Goal: Task Accomplishment & Management: Manage account settings

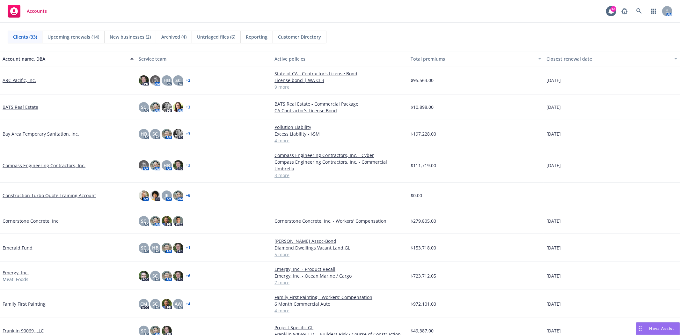
click at [117, 37] on span "New businesses (2)" at bounding box center [130, 36] width 41 height 7
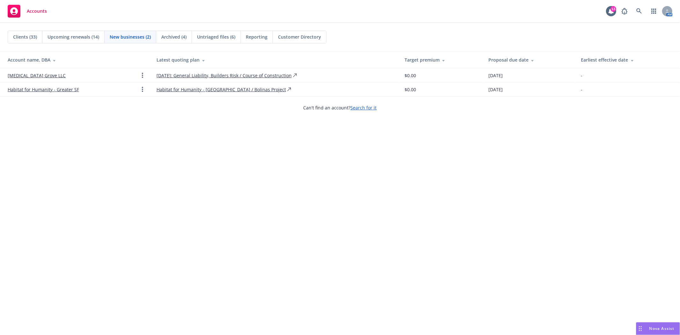
click at [18, 77] on link "Cinnabar Grove LLC" at bounding box center [37, 75] width 58 height 7
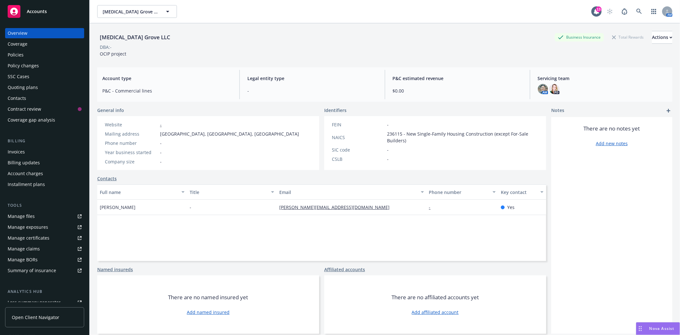
click at [26, 85] on div "Quoting plans" at bounding box center [23, 87] width 30 height 10
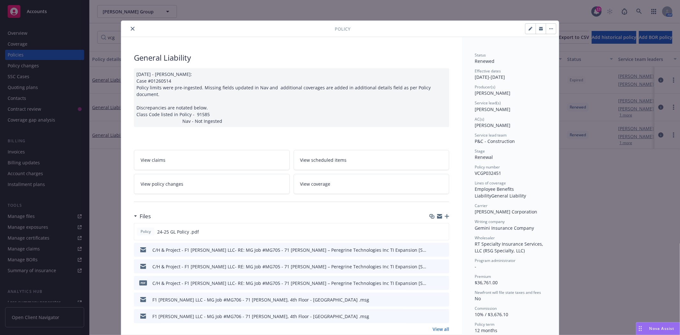
scroll to position [283, 0]
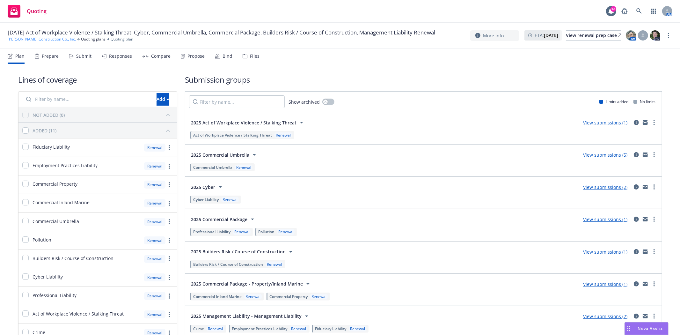
click at [32, 42] on link "[PERSON_NAME] Construction Co., Inc." at bounding box center [42, 39] width 68 height 6
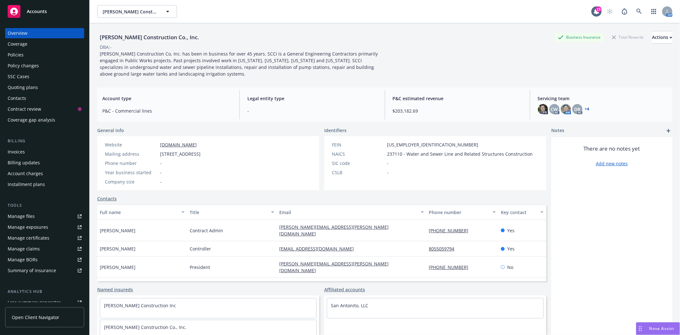
click at [15, 53] on div "Policies" at bounding box center [16, 55] width 16 height 10
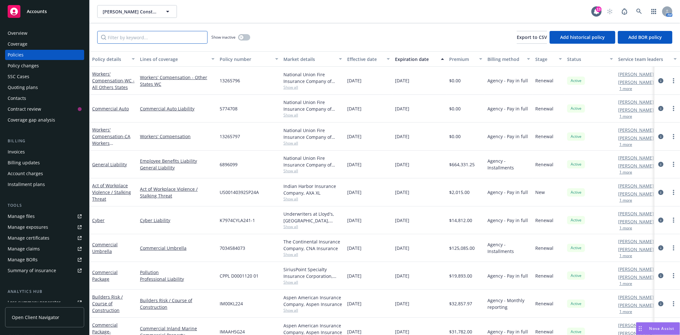
click at [163, 40] on input "Filter by keyword..." at bounding box center [152, 37] width 110 height 13
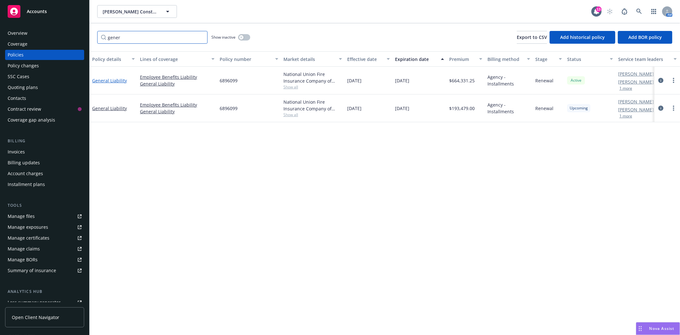
type input "gener"
click at [106, 81] on link "General Liability" at bounding box center [109, 81] width 35 height 6
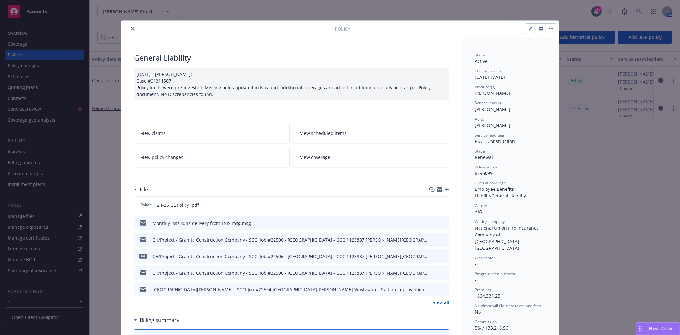
click at [129, 27] on button "close" at bounding box center [133, 29] width 8 height 8
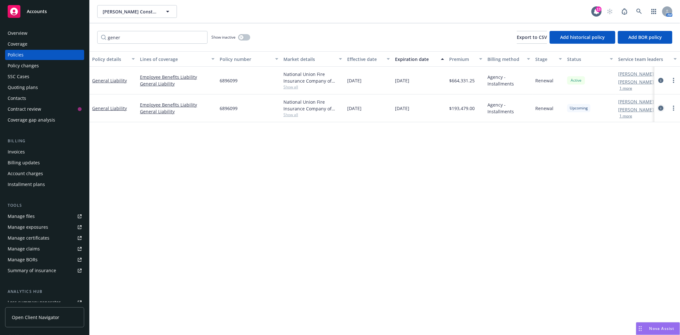
click at [660, 107] on icon "circleInformation" at bounding box center [661, 108] width 5 height 5
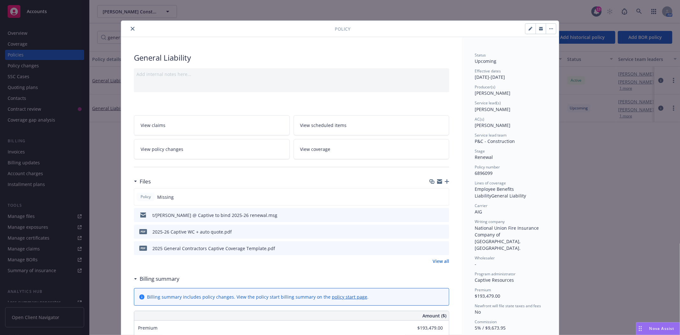
click at [445, 179] on div at bounding box center [440, 181] width 20 height 5
click at [445, 181] on icon "button" at bounding box center [447, 181] width 4 height 4
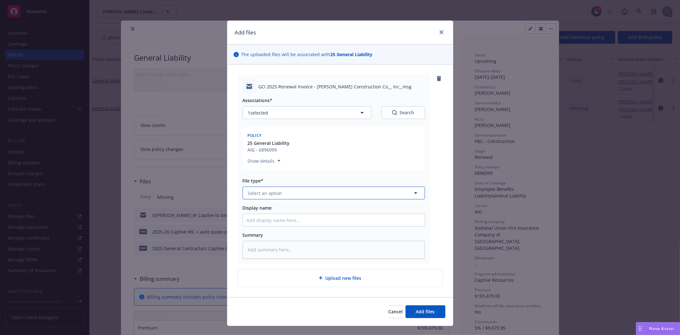
click at [279, 192] on button "Select an option" at bounding box center [334, 193] width 182 height 13
type input "email"
click at [263, 211] on div "Email" at bounding box center [334, 210] width 174 height 9
type textarea "x"
type input "f"
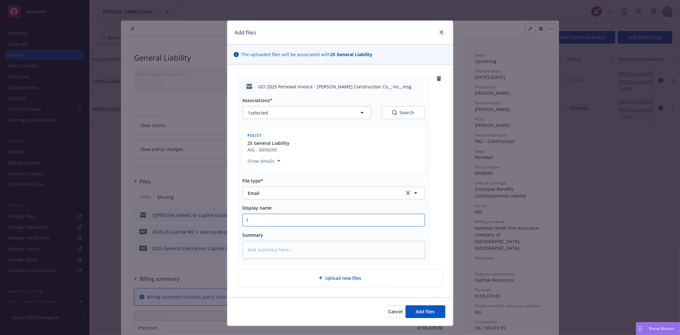
type textarea "x"
type input "f/"
type textarea "x"
type input "f/A"
type textarea "x"
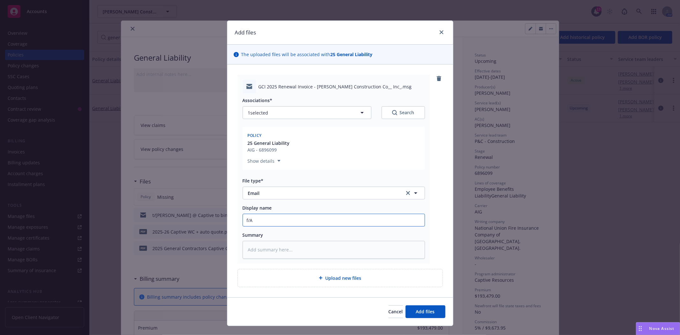
type input "f/Au"
type textarea "x"
type input "f/Aus"
type textarea "x"
type input "f/Aust"
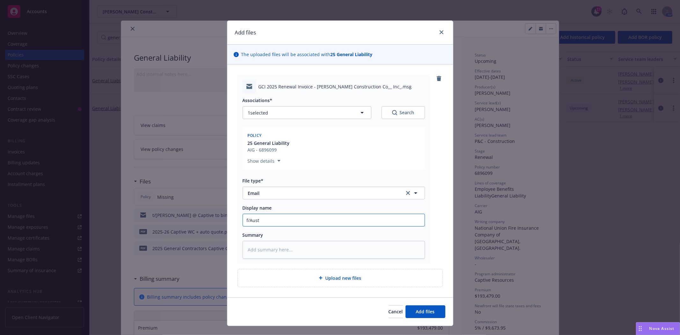
type textarea "x"
type input "f/Austi"
type textarea "x"
type input "f/Austin"
type textarea "x"
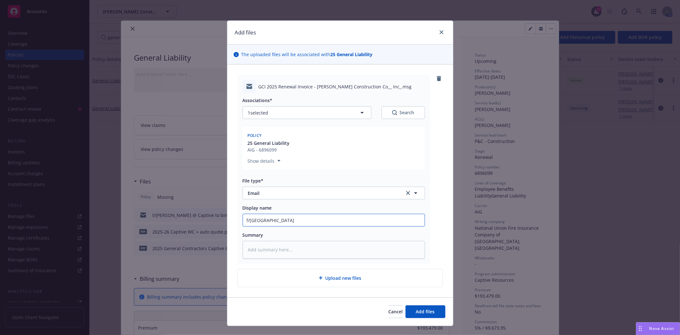
type input "f/Austin"
type textarea "x"
type input "f/Austin @"
type textarea "x"
type input "f/Austin @"
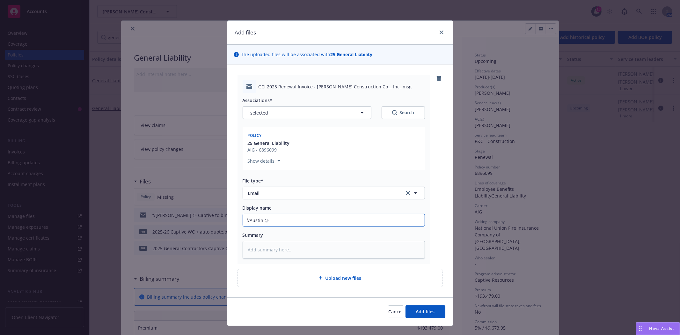
type textarea "x"
type input "f/Austin @ C"
type textarea "x"
type input "f/Austin @ Ca"
type textarea "x"
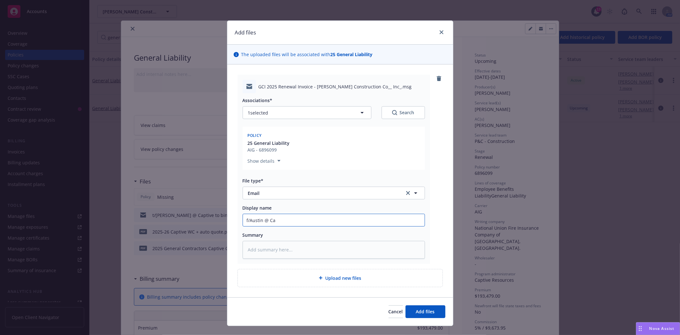
type input "f/Austin @ Cap"
type textarea "x"
type input "f/Austin @ Capt"
type textarea "x"
type input "f/Austin @ Capti"
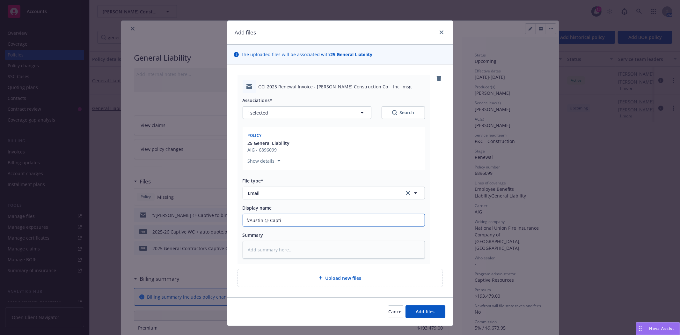
type textarea "x"
type input "f/Austin @ Captiv"
type textarea "x"
type input "f/Austin @ Captive"
type textarea "x"
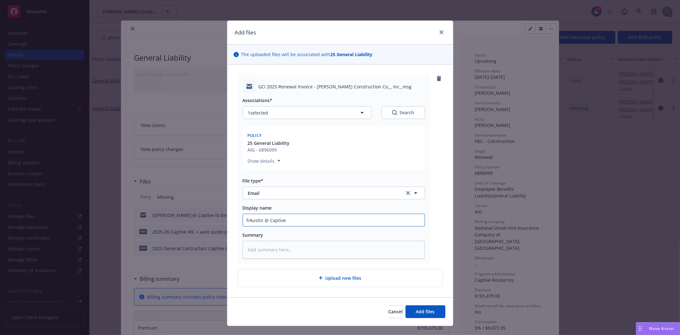
type input "f/Austin @ Captive"
type textarea "x"
type input "f/Austin @ Captive t"
type textarea "x"
type input "f/Austin @ Captive tr"
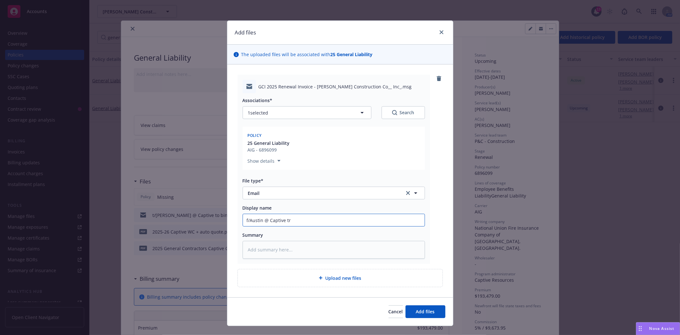
type textarea "x"
type input "f/Austin @ Captive tra"
type textarea "x"
type input "f/Austin @ Captive tran"
type textarea "x"
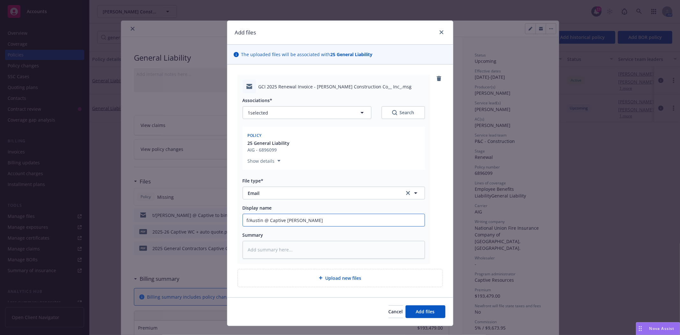
type input "f/Austin @ Captive trans"
type textarea "x"
type input "f/Austin @ Captive transm"
type textarea "x"
type input "f/Austin @ Captive transmi"
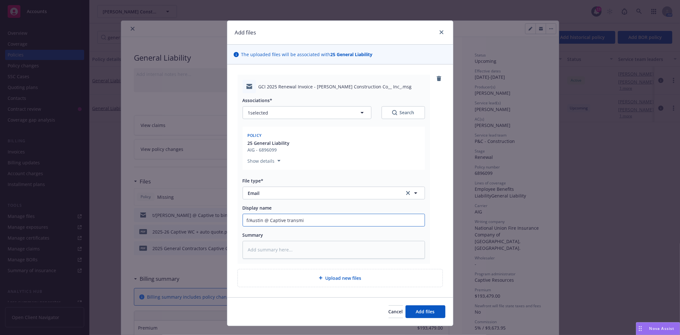
type textarea "x"
type input "f/Austin @ Captive transmit"
type textarea "x"
type input "f/Austin @ Captive transmitt"
type textarea "x"
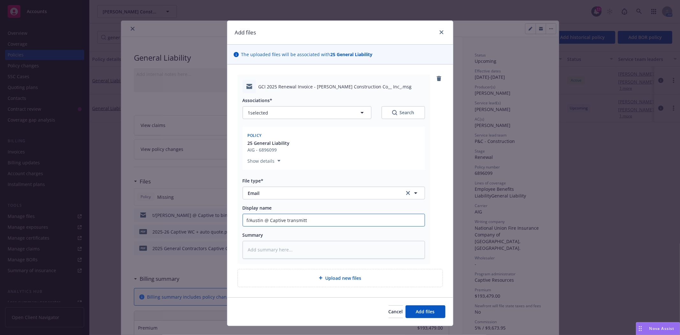
type input "f/Austin @ Captive transmitti"
type textarea "x"
type input "f/Austin @ Captive transmittin"
type textarea "x"
type input "f/Austin @ Captive transmitting"
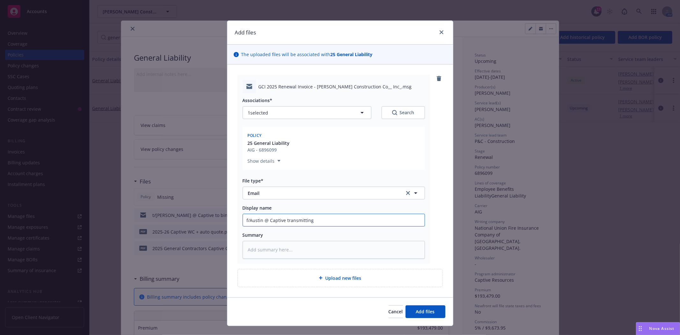
type textarea "x"
type input "f/Austin @ Captive transmitting"
type textarea "x"
type input "f/Austin @ Captive transmitting 2"
type textarea "x"
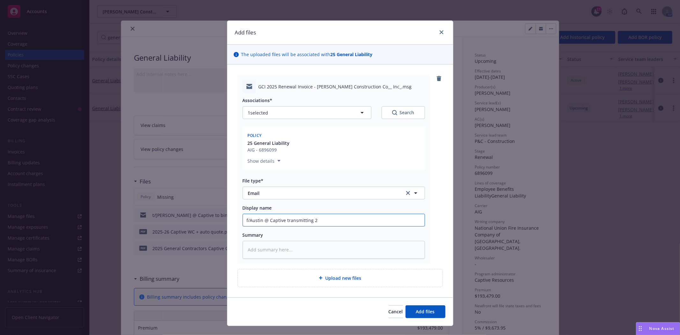
type input "f/Austin @ Captive transmitting 20"
type textarea "x"
type input "f/Austin @ Captive transmitting 202"
type textarea "x"
type input "f/Austin @ Captive transmitting 2025"
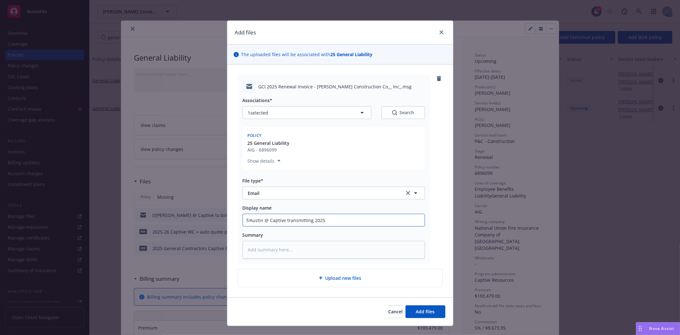
type textarea "x"
type input "f/Austin @ Captive transmitting 2025-"
type textarea "x"
type input "f/Austin @ Captive transmitting 2025-2"
type textarea "x"
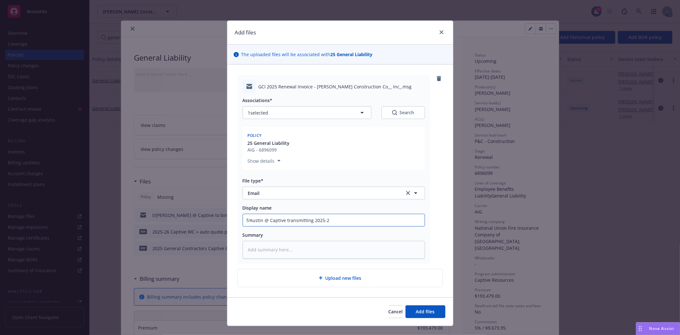
type input "f/Austin @ Captive transmitting 2025-26"
type textarea "x"
type input "f/Austin @ Captive transmitting 2025-26"
type textarea "x"
type input "f/Austin @ Captive transmitting 2025-26 r"
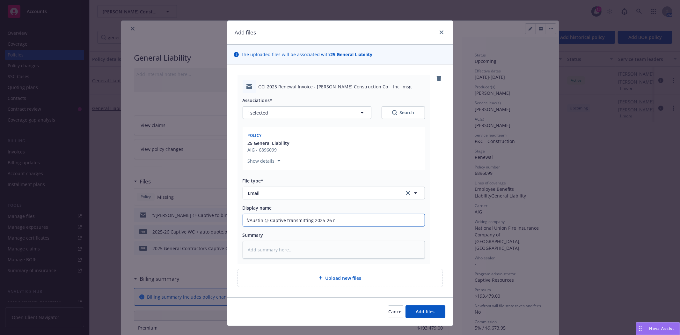
type textarea "x"
type input "f/Austin @ Captive transmitting 2025-26 re"
type textarea "x"
type input "f/Austin @ Captive transmitting 2025-26 ren"
type textarea "x"
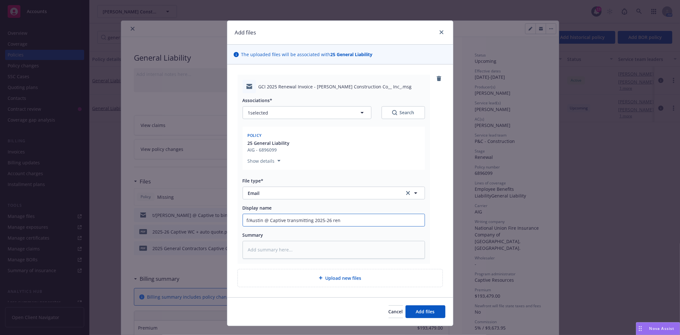
type input "f/Austin @ Captive transmitting 2025-26 rene"
type textarea "x"
type input "f/Austin @ Captive transmitting 2025-26 renew"
type textarea "x"
type input "f/Austin @ Captive transmitting 2025-26 renewa"
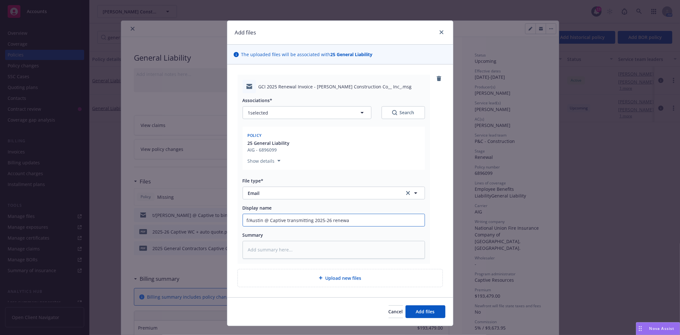
type textarea "x"
type input "f/Austin @ Captive transmitting 2025-26 renewal"
type textarea "x"
type input "f/Austin @ Captive transmitting 2025-26 renewal"
type textarea "x"
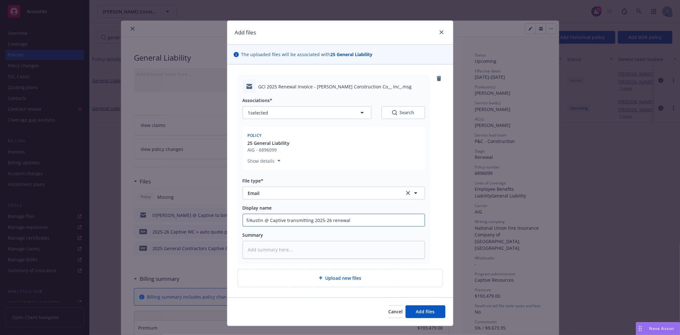
type input "f/Austin @ Captive transmitting 2025-26 renewal i"
type textarea "x"
type input "f/Austin @ Captive transmitting 2025-26 renewal in"
type textarea "x"
type input "f/Austin @ Captive transmitting 2025-26 renewal ino"
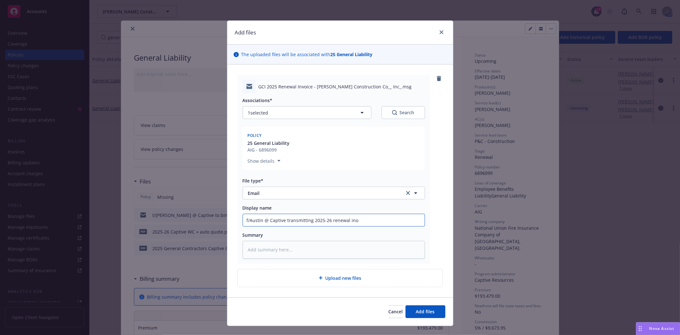
type textarea "x"
type input "f/Austin @ Captive transmitting 2025-26 renewal in"
type textarea "x"
type input "f/Austin @ Captive transmitting 2025-26 renewal inv"
type textarea "x"
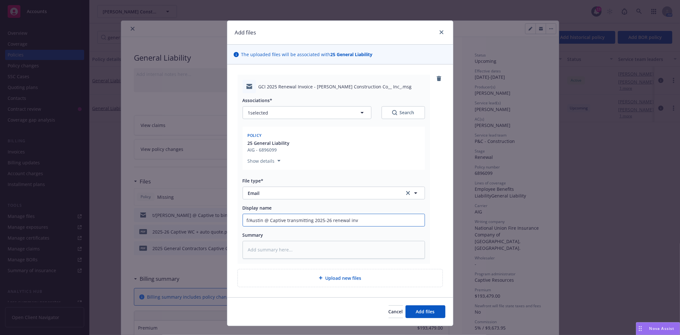
type input "f/Austin @ Captive transmitting 2025-26 renewal invo"
type textarea "x"
type input "f/Austin @ Captive transmitting 2025-26 renewal invoi"
type textarea "x"
type input "f/Austin @ Captive transmitting 2025-26 renewal invoic"
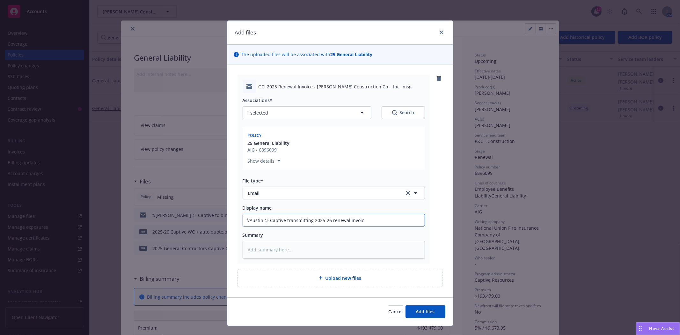
type textarea "x"
type input "f/Austin @ Captive transmitting 2025-26 renewal invoice"
type textarea "x"
type input "f/Austin @ Captive transmitting 2025-26 renewal invoice"
type textarea "x"
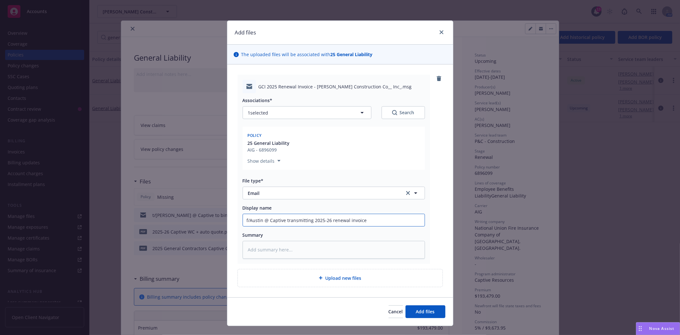
type input "f/Austin @ Captive transmitting 2025-26 renewal invoice -"
type textarea "x"
type input "f/Austin @ Captive transmitting 2025-26 renewal invoice -"
type textarea "x"
type input "f/Austin @ Captive transmitting 2025-26 renewal invoice - A"
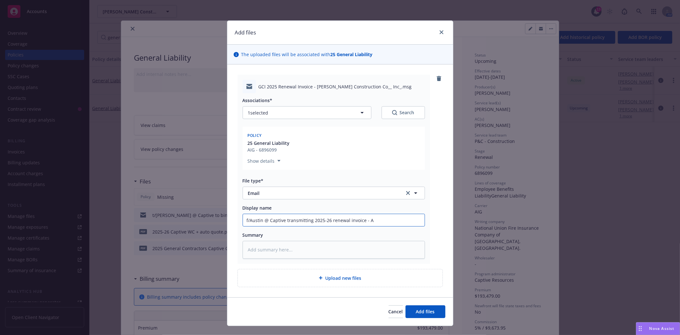
type textarea "x"
type input "f/Austin @ Captive transmitting 2025-26 renewal invoice - AL"
type textarea "x"
type input "f/Austin @ Captive transmitting 2025-26 renewal invoice - ALL"
type textarea "x"
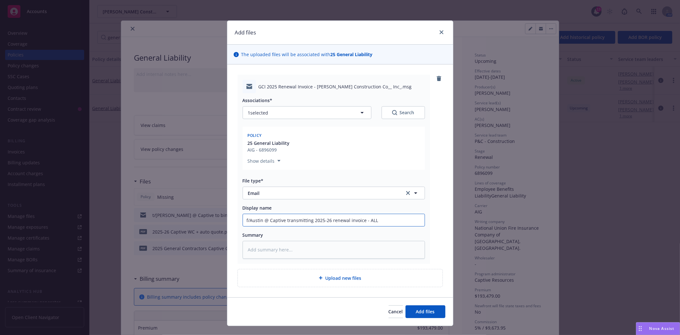
type input "f/Austin @ Captive transmitting 2025-26 renewal invoice - ALL"
type textarea "x"
type input "f/Austin @ Captive transmitting 2025-26 renewal invoice - ALL I"
type textarea "x"
type input "f/Austin @ Captive transmitting 2025-26 renewal invoice - ALL IN"
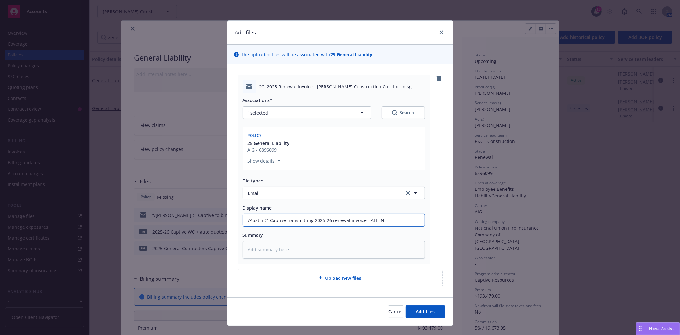
type textarea "x"
type input "f/Austin @ Captive transmitting 2025-26 renewal invoice - ALL INS"
type textarea "x"
type input "f/Austin @ Captive transmitting 2025-26 renewal invoice - ALL INST"
type textarea "x"
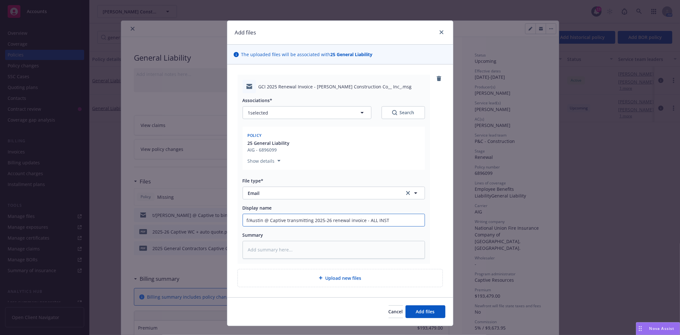
type input "f/Austin @ Captive transmitting 2025-26 renewal invoice - ALL INSTA"
type textarea "x"
type input "f/Austin @ Captive transmitting 2025-26 renewal invoice - ALL INSTAL"
type textarea "x"
type input "f/Austin @ Captive transmitting 2025-26 renewal invoice - ALL INSTALL"
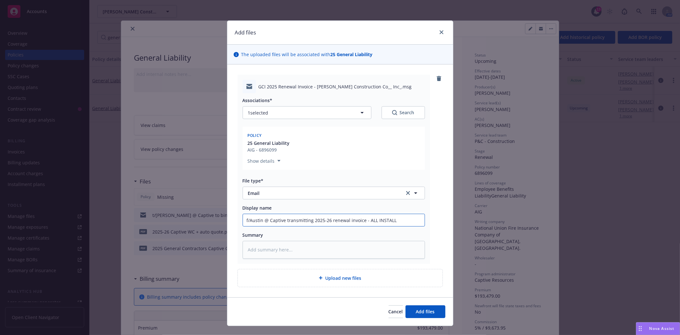
type textarea "x"
type input "f/Austin @ Captive transmitting 2025-26 renewal invoice - ALL INSTALLM"
type textarea "x"
type input "f/Austin @ Captive transmitting 2025-26 renewal invoice - ALL INSTALLME"
type textarea "x"
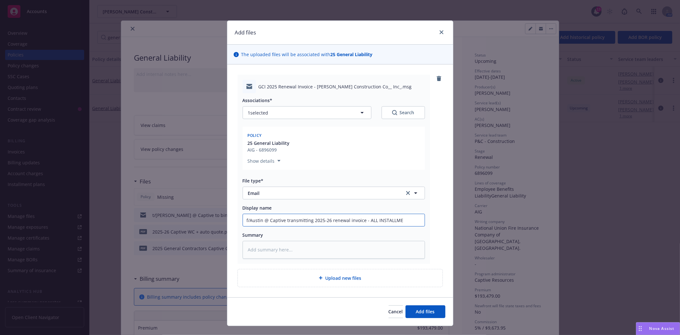
type input "f/Austin @ Captive transmitting 2025-26 renewal invoice - ALL INSTALLMEN"
type textarea "x"
type input "f/Austin @ Captive transmitting 2025-26 renewal invoice - ALL INSTALLMENT"
type textarea "x"
type input "f/Austin @ Captive transmitting 2025-26 renewal invoice - ALL INSTALLMENTS"
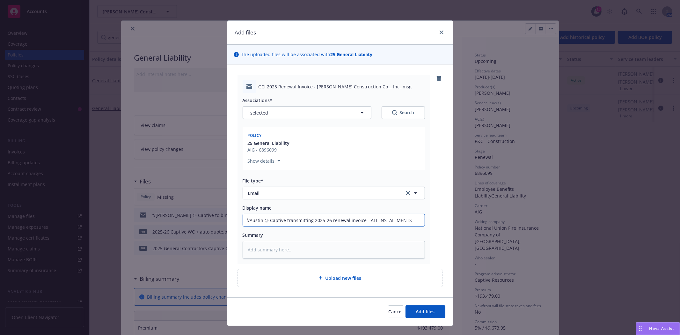
drag, startPoint x: 412, startPoint y: 219, endPoint x: 310, endPoint y: 221, distance: 102.1
click at [310, 221] on input "f/Austin @ Captive transmitting 2025-26 renewal invoice - ALL INSTALLMENTS" at bounding box center [334, 220] width 182 height 12
click at [407, 221] on input "f/Austin @ Captive transmitting 2025-26 renewal invoice - ALL INSTALLMENTS" at bounding box center [334, 220] width 182 height 12
drag, startPoint x: 407, startPoint y: 221, endPoint x: 360, endPoint y: 219, distance: 46.6
click at [360, 219] on input "f/Austin @ Captive transmitting 2025-26 renewal invoice - ALL INSTALLMENTS" at bounding box center [334, 220] width 182 height 12
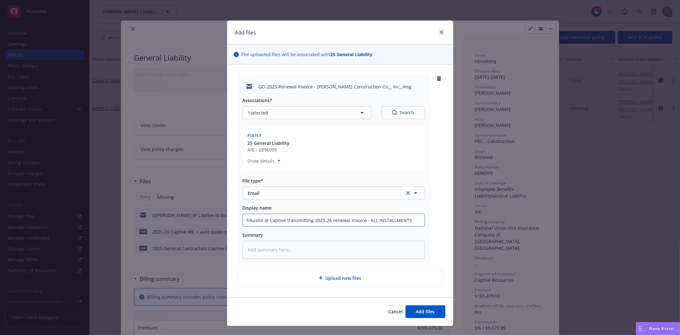
type textarea "x"
type input "f/Austin @ Captive transmitting 2025-26 renewal invoice"
type textarea "x"
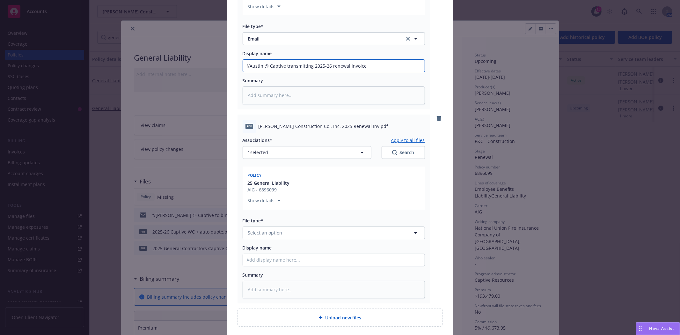
scroll to position [177, 0]
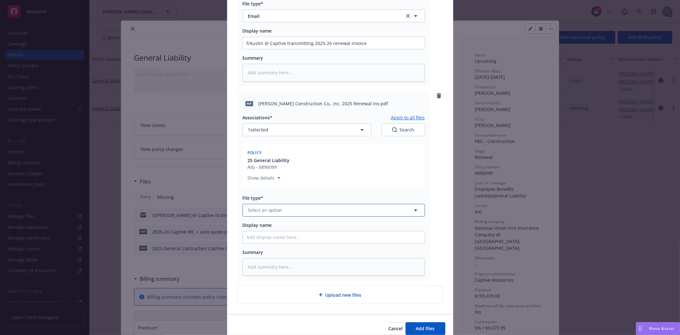
click at [300, 212] on button "Select an option" at bounding box center [334, 210] width 182 height 13
type input "invoi"
click at [285, 243] on span "Invoice - Third Party" at bounding box center [271, 244] width 44 height 7
click at [286, 49] on input "Display name" at bounding box center [334, 43] width 182 height 12
paste input "2025-26 renewal invoice - ALL INSTALLMENTS"
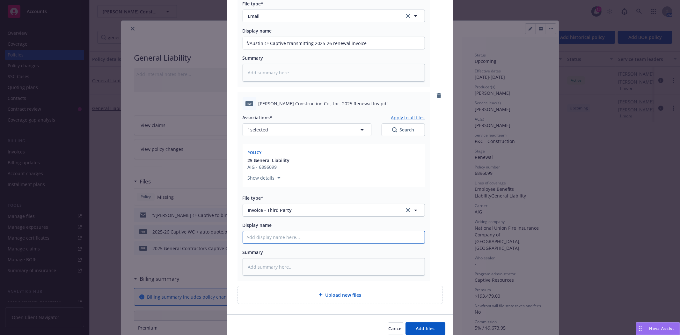
type textarea "x"
type input "2025-26 renewal invoice - ALL INSTALLMENTS"
click at [283, 268] on textarea at bounding box center [334, 267] width 182 height 18
type textarea "x"
type textarea "A"
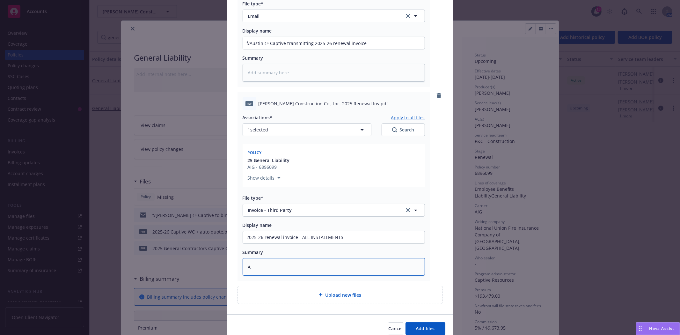
type textarea "x"
type textarea "Al"
type textarea "x"
type textarea "All"
type textarea "x"
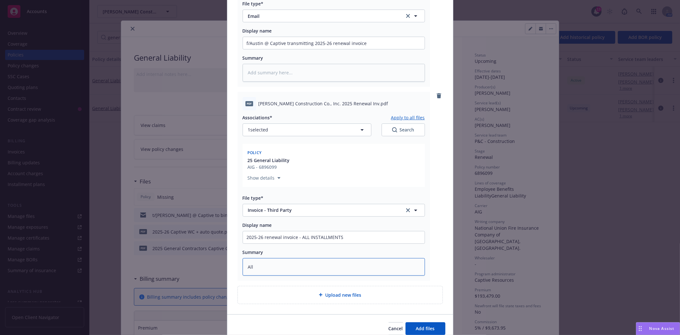
type textarea "All"
type textarea "x"
type textarea "All c"
type textarea "x"
type textarea "All ca"
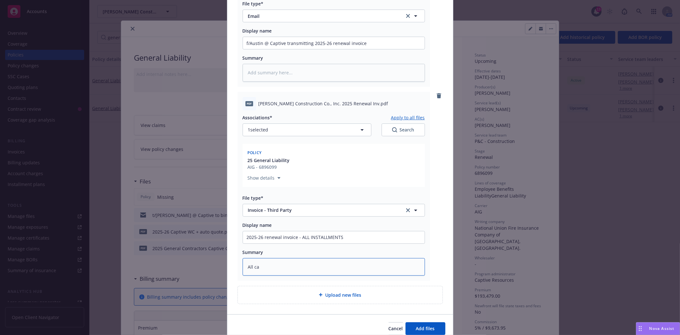
type textarea "x"
type textarea "All cap"
type textarea "x"
type textarea "All capt"
type textarea "x"
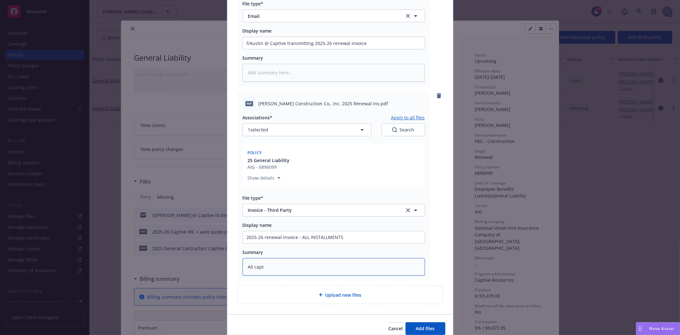
type textarea "All capti"
type textarea "x"
type textarea "All captiv"
type textarea "x"
type textarea "All captive"
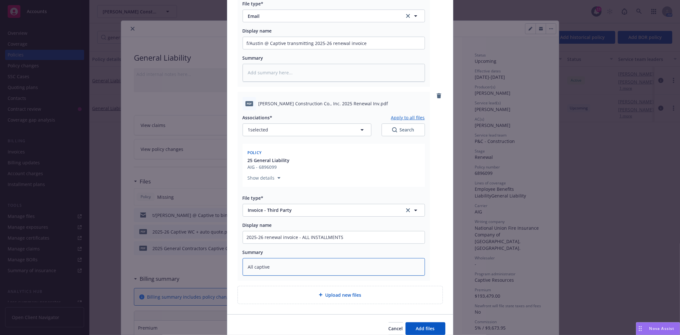
type textarea "x"
type textarea "All captive li"
type textarea "x"
type textarea "All captive lin"
type textarea "x"
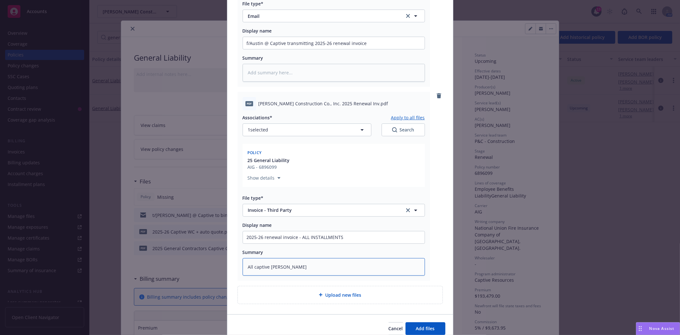
type textarea "All captive line"
type textarea "x"
type textarea "All captive lines"
type textarea "x"
type textarea "All captive lines"
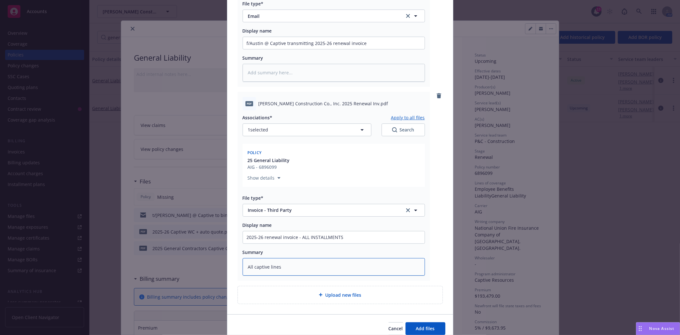
type textarea "x"
type textarea "All captive lines o"
type textarea "x"
type textarea "All captive lines ov"
type textarea "x"
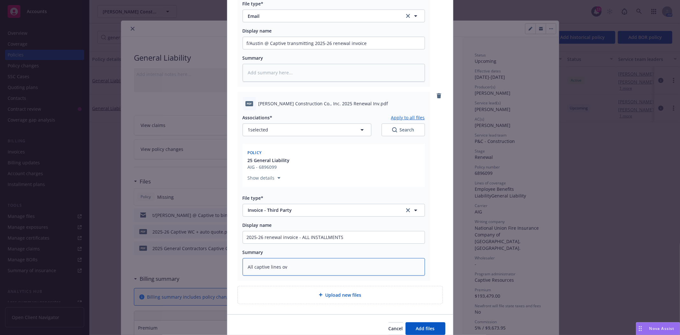
type textarea "All captive lines o"
type textarea "x"
type textarea "All captive lines of"
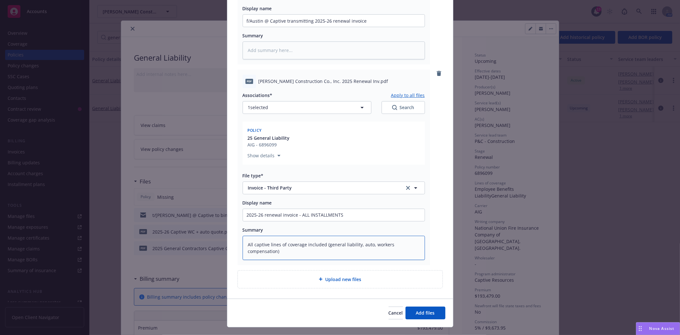
scroll to position [212, 0]
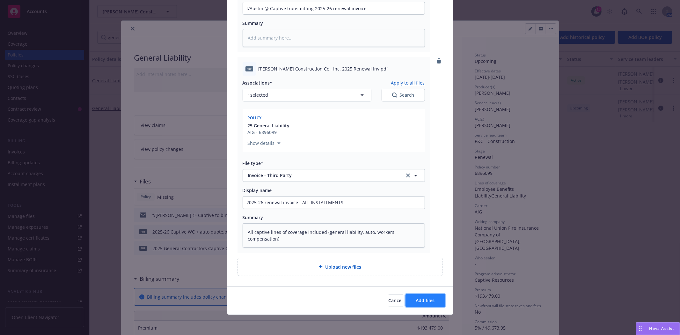
click at [421, 303] on span "Add files" at bounding box center [425, 300] width 19 height 6
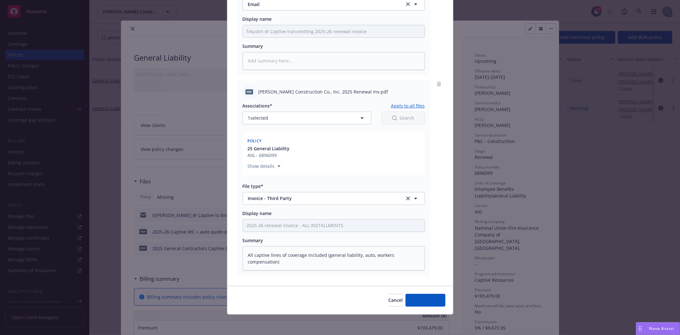
scroll to position [189, 0]
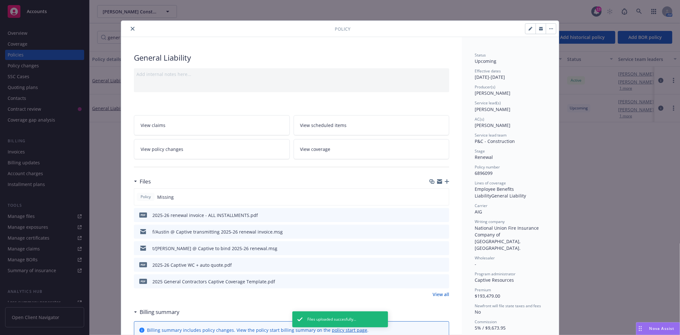
click at [131, 30] on icon "close" at bounding box center [133, 29] width 4 height 4
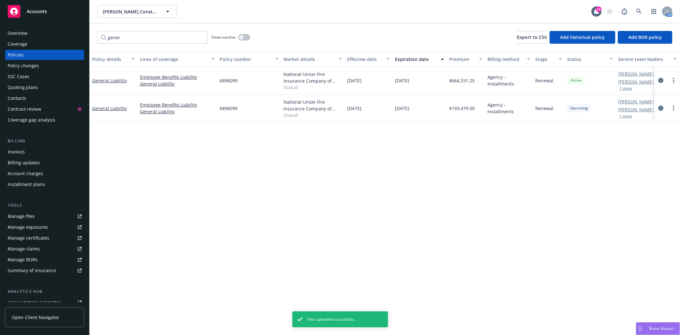
click at [26, 219] on div "Manage files" at bounding box center [21, 216] width 27 height 10
click at [36, 156] on div "Invoices" at bounding box center [45, 152] width 74 height 10
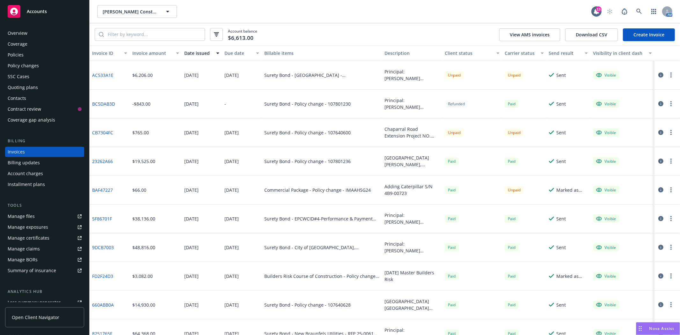
click at [24, 56] on div "Policies" at bounding box center [45, 55] width 74 height 10
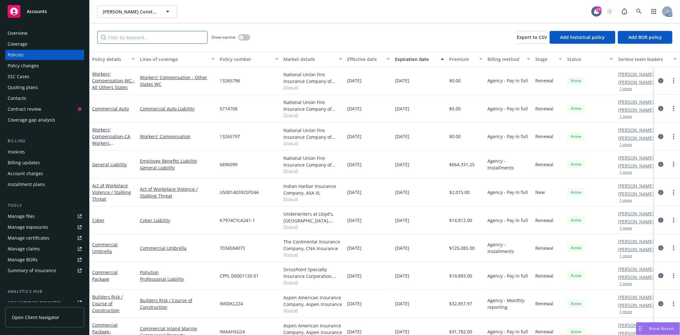
click at [150, 38] on input "Filter by keyword..." at bounding box center [152, 37] width 110 height 13
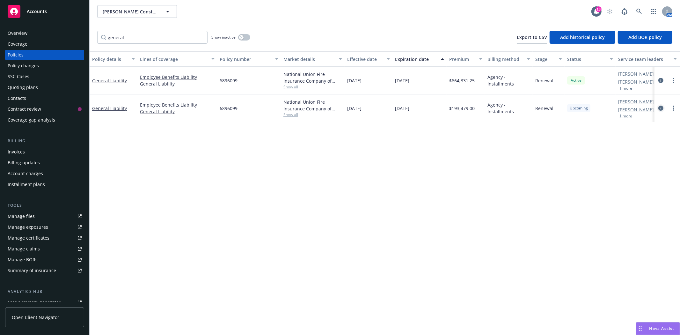
click at [661, 108] on icon "circleInformation" at bounding box center [661, 108] width 5 height 5
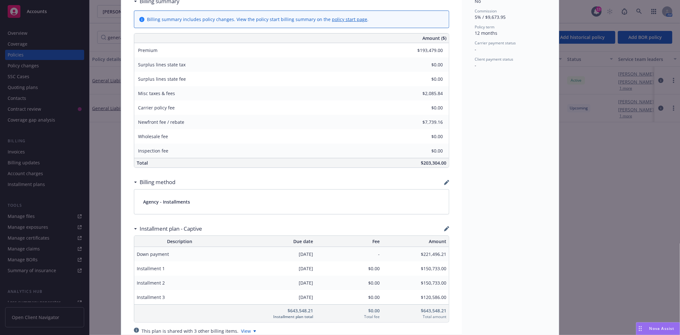
scroll to position [374, 0]
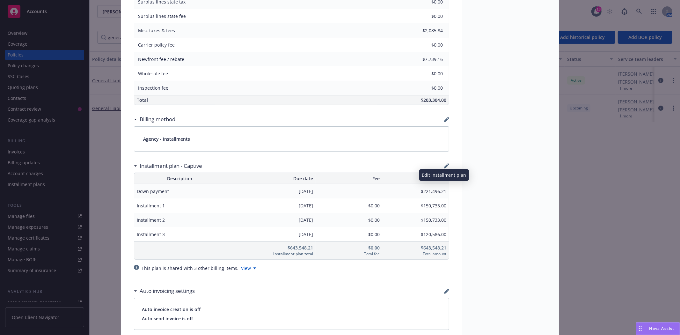
click at [444, 165] on icon "button" at bounding box center [446, 166] width 4 height 4
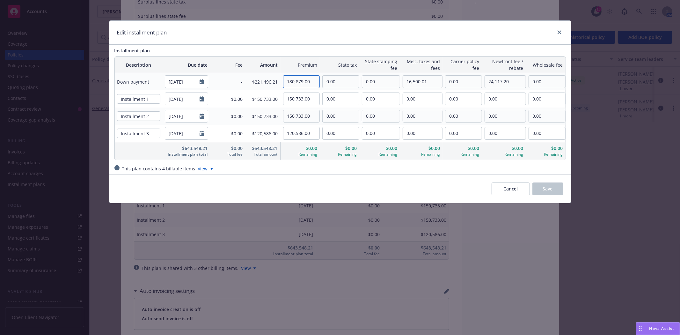
click at [313, 81] on input "180,879.00" at bounding box center [302, 82] width 36 height 12
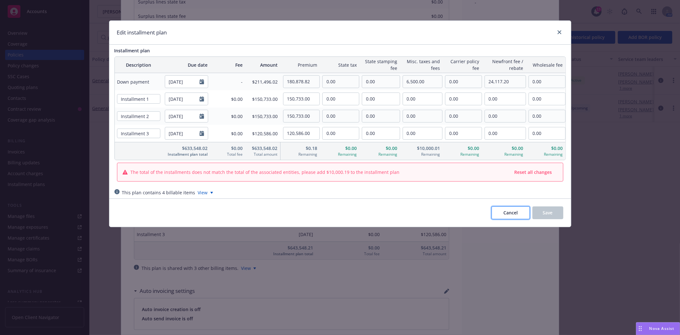
click at [507, 211] on span "Cancel" at bounding box center [511, 213] width 14 height 6
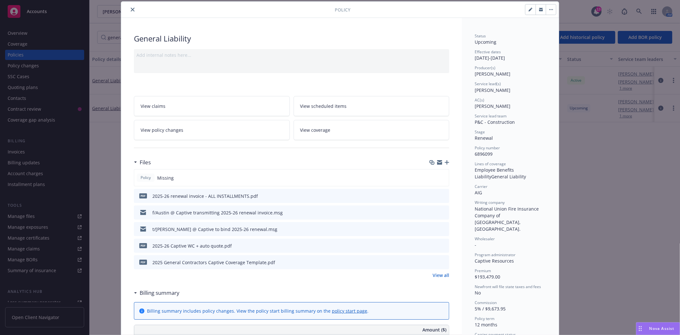
scroll to position [0, 0]
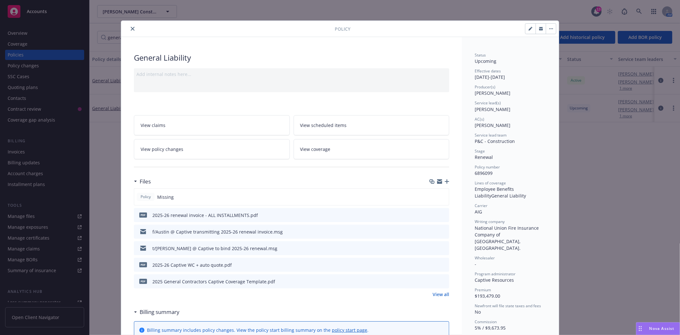
click at [129, 31] on button "close" at bounding box center [133, 29] width 8 height 8
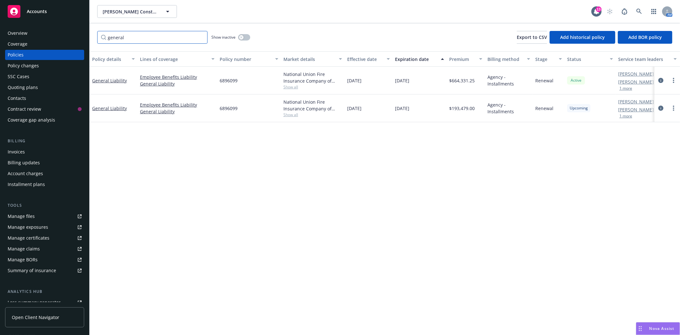
click at [132, 32] on input "general" at bounding box center [152, 37] width 110 height 13
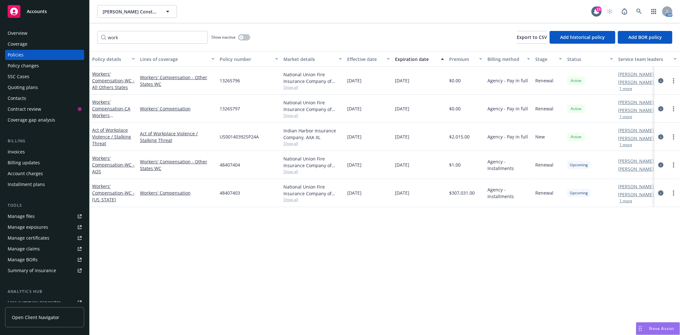
click at [661, 193] on icon "circleInformation" at bounding box center [661, 192] width 5 height 5
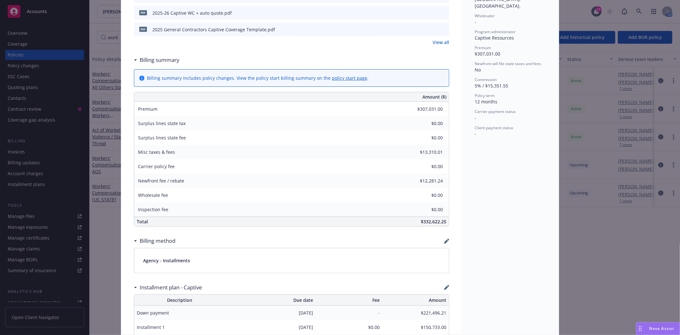
scroll to position [248, 0]
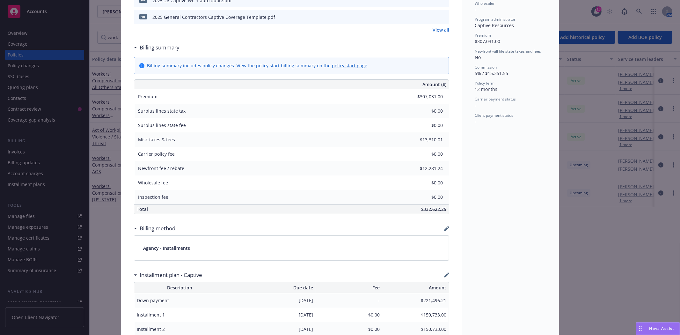
click at [337, 61] on div "Billing summary includes policy changes. View the policy start billing summary …" at bounding box center [291, 65] width 315 height 17
click at [335, 66] on link "policy start page" at bounding box center [349, 66] width 35 height 6
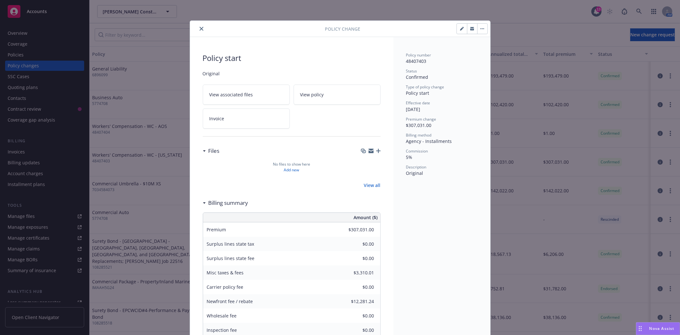
click at [198, 27] on button "close" at bounding box center [202, 29] width 8 height 8
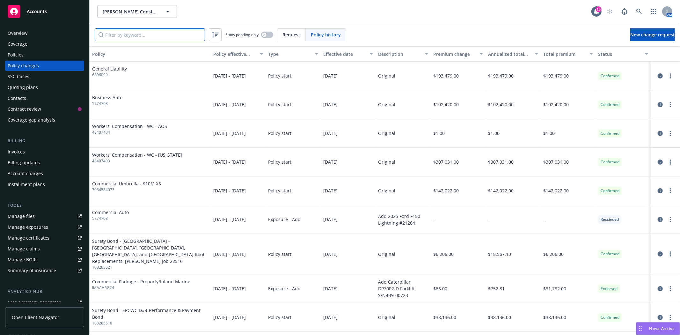
click at [130, 35] on input "Filter by keyword..." at bounding box center [150, 34] width 110 height 13
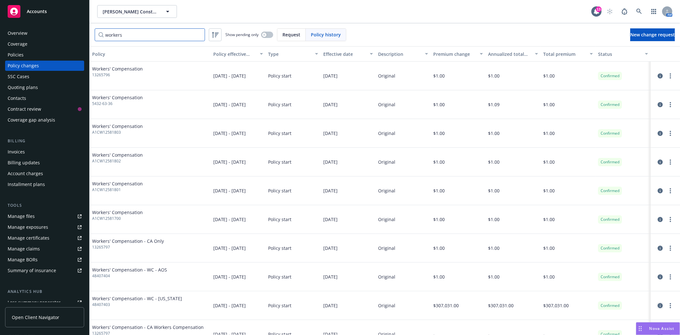
type input "workers"
click at [658, 305] on icon "circleInformation" at bounding box center [660, 305] width 5 height 5
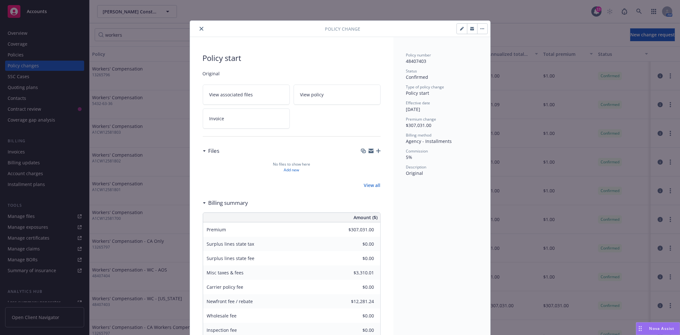
scroll to position [19, 0]
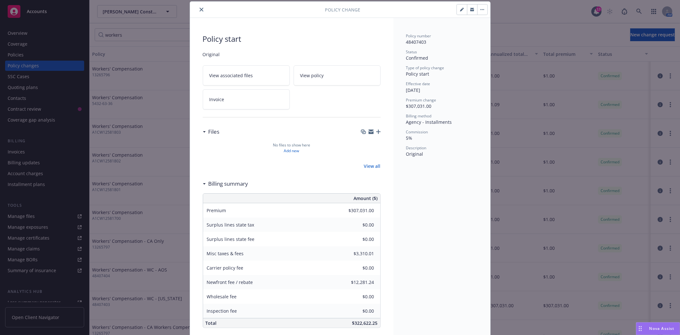
click at [200, 10] on icon "close" at bounding box center [202, 10] width 4 height 4
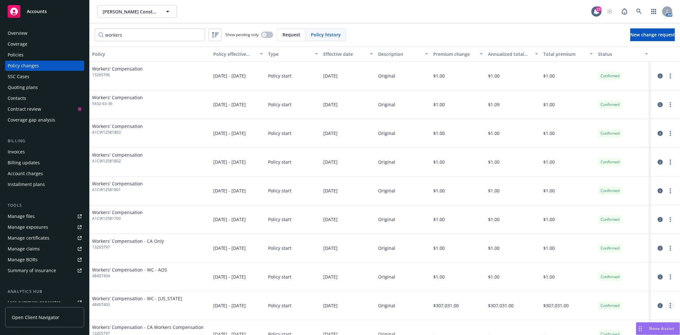
click at [670, 306] on icon "more" at bounding box center [670, 305] width 1 height 5
click at [595, 284] on link "Edit billing info" at bounding box center [619, 284] width 109 height 13
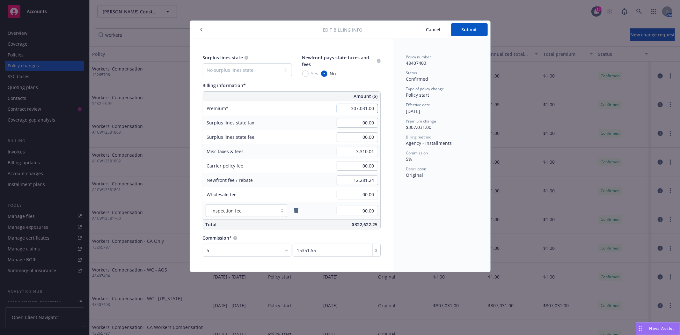
click at [356, 109] on input "307,031.00" at bounding box center [357, 109] width 41 height 10
click at [358, 109] on input "307,031.00" at bounding box center [357, 109] width 41 height 10
type input "306,031.00"
type input "15301.55"
click at [469, 32] on span "Submit" at bounding box center [470, 29] width 16 height 6
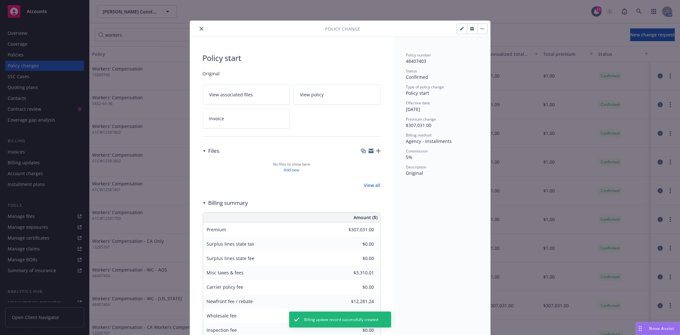
type input "$306,031.00"
click at [200, 30] on icon "close" at bounding box center [202, 29] width 4 height 4
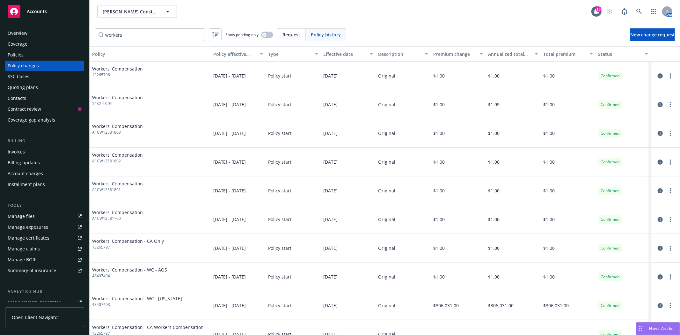
click at [31, 58] on div "Policies" at bounding box center [45, 55] width 74 height 10
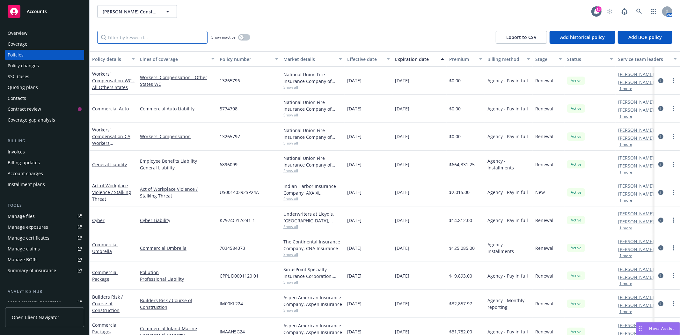
click at [169, 39] on input "Filter by keyword..." at bounding box center [152, 37] width 110 height 13
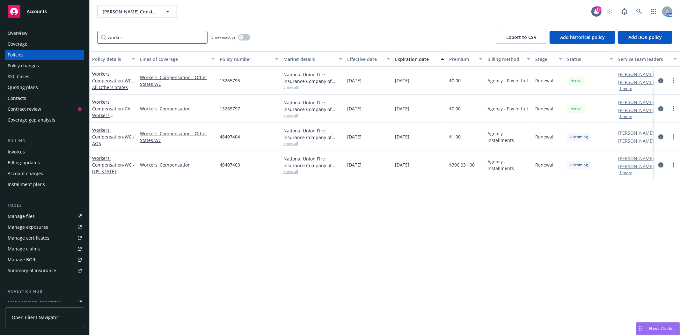
type input "worker"
click at [661, 165] on icon "circleInformation" at bounding box center [661, 164] width 5 height 5
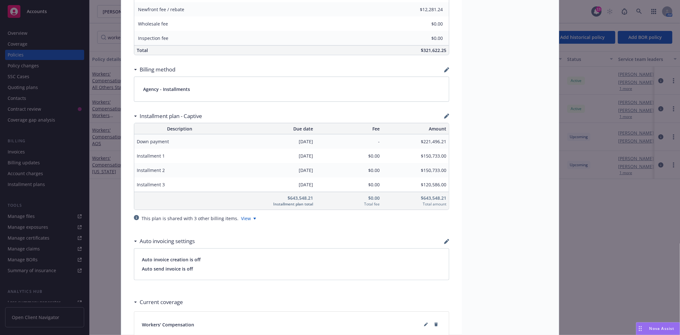
scroll to position [390, 0]
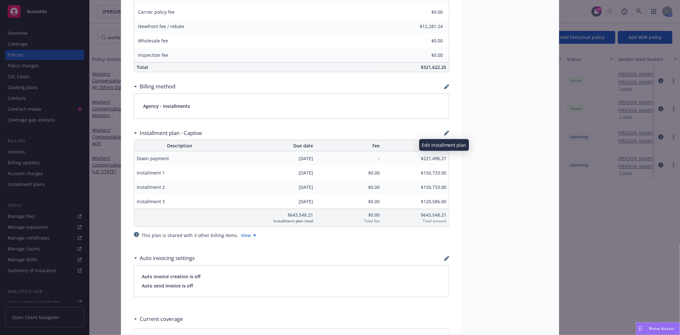
click at [444, 133] on icon "button" at bounding box center [446, 133] width 4 height 4
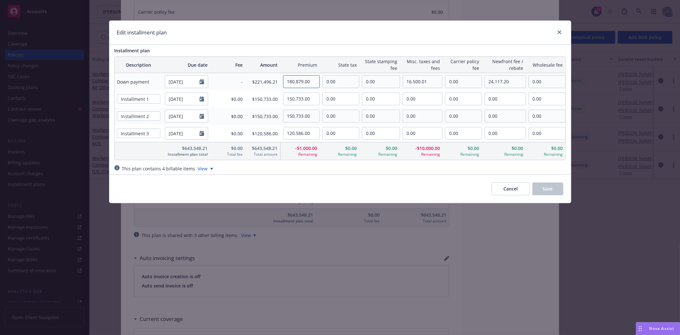
click at [312, 82] on input "180,879.00" at bounding box center [302, 82] width 36 height 12
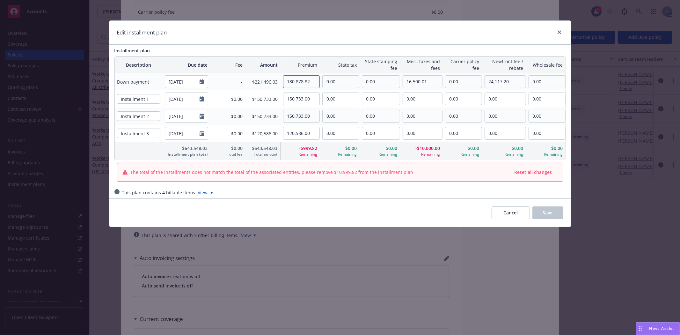
type input "180,878.82"
click at [415, 80] on input "16,500.01" at bounding box center [422, 82] width 39 height 12
drag, startPoint x: 409, startPoint y: 83, endPoint x: 405, endPoint y: 82, distance: 4.9
click at [405, 82] on input "16,500.01" at bounding box center [422, 82] width 39 height 12
type input "6,500.01"
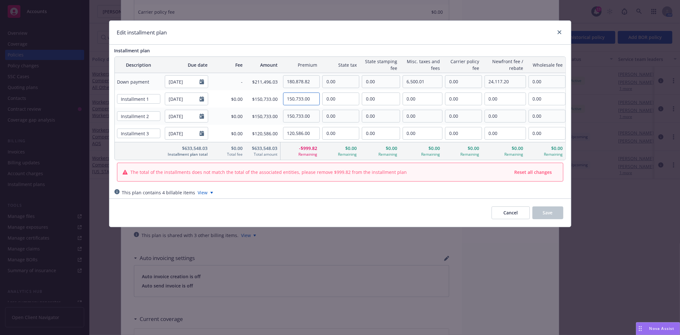
click at [304, 97] on input "150,733.00" at bounding box center [302, 99] width 36 height 12
click at [310, 99] on input "150,733.00" at bounding box center [302, 99] width 36 height 12
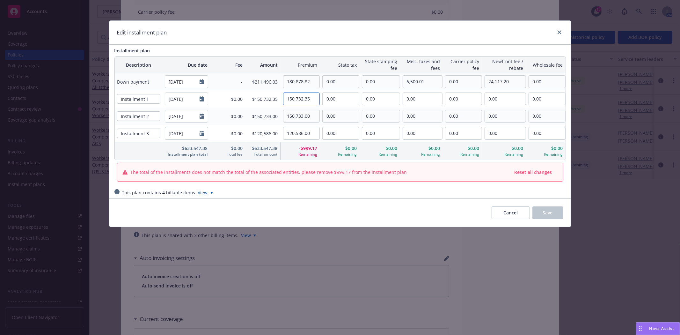
type input "150,732.35"
click at [305, 117] on input "150,733.00" at bounding box center [302, 116] width 36 height 12
type input "150,732.35"
click at [302, 134] on input "120,586.00" at bounding box center [302, 133] width 36 height 12
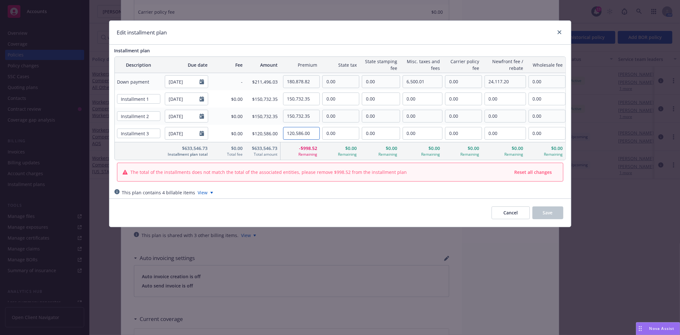
click at [302, 134] on input "120,586.00" at bounding box center [302, 133] width 36 height 12
type input "120,585.88"
click at [499, 214] on button "Cancel" at bounding box center [511, 212] width 38 height 13
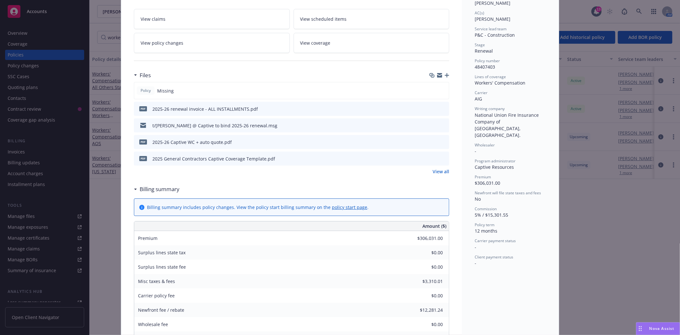
scroll to position [0, 0]
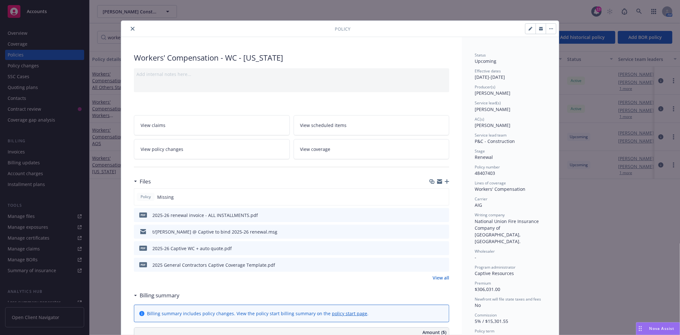
click at [129, 29] on button "close" at bounding box center [133, 29] width 8 height 8
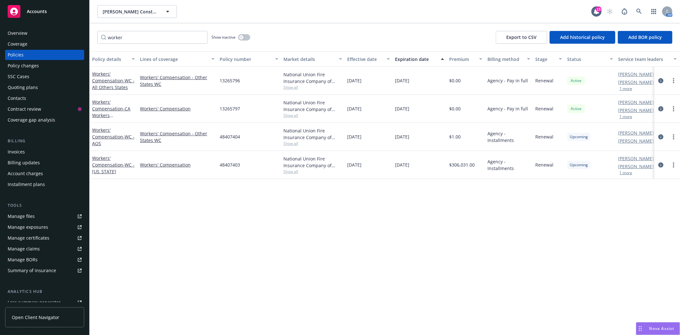
click at [24, 62] on div "Policy changes" at bounding box center [23, 66] width 31 height 10
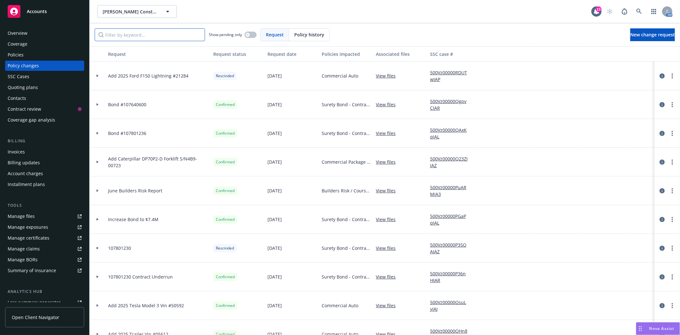
click at [143, 37] on input "Filter by keyword..." at bounding box center [150, 34] width 110 height 13
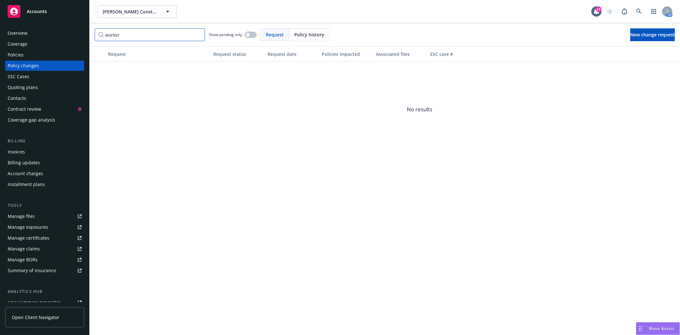
click at [142, 38] on input "worker" at bounding box center [150, 34] width 110 height 13
type input "worker"
click at [25, 56] on div "Policies" at bounding box center [45, 55] width 74 height 10
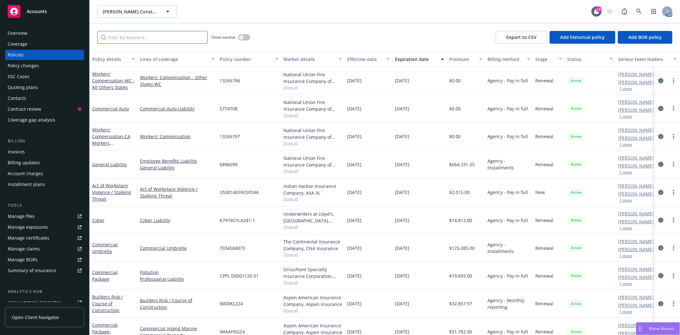
click at [130, 36] on input "Filter by keyword..." at bounding box center [152, 37] width 110 height 13
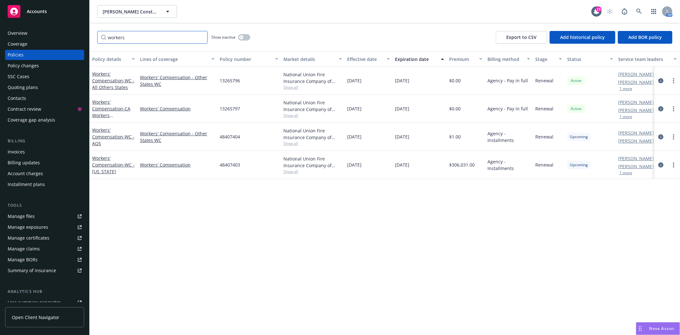
type input "workers"
click at [662, 165] on icon "circleInformation" at bounding box center [661, 164] width 5 height 5
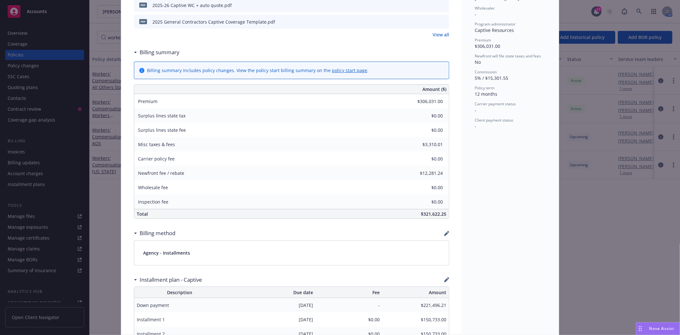
scroll to position [267, 0]
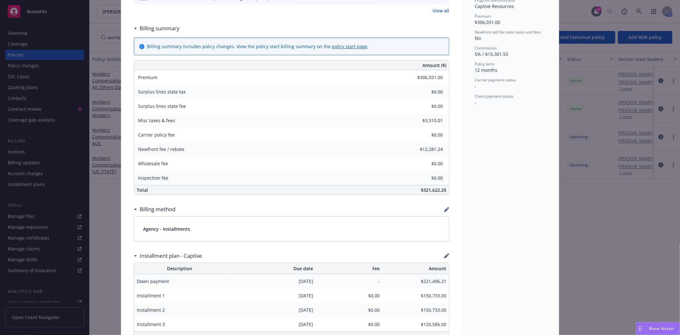
click at [332, 46] on link "policy start page" at bounding box center [349, 46] width 35 height 6
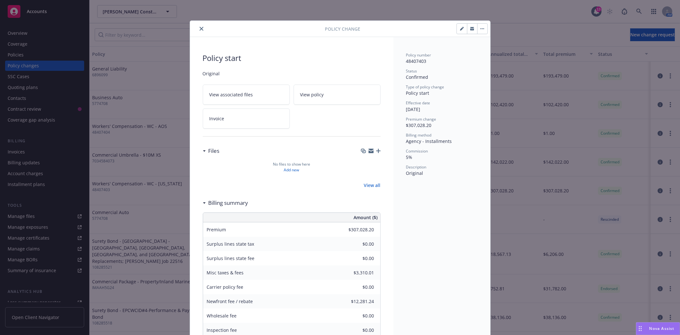
click at [198, 30] on button "close" at bounding box center [202, 29] width 8 height 8
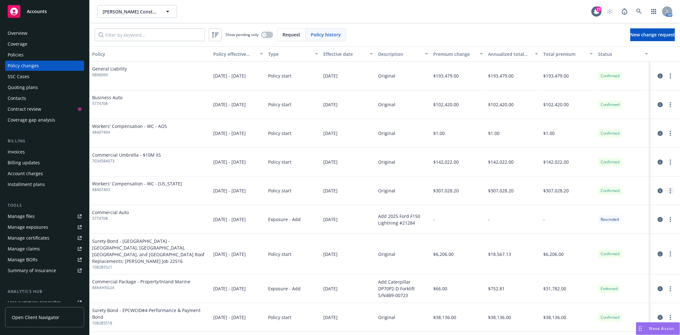
click at [667, 194] on link "more" at bounding box center [671, 191] width 8 height 8
click at [629, 248] on link "Edit billing info" at bounding box center [614, 242] width 109 height 13
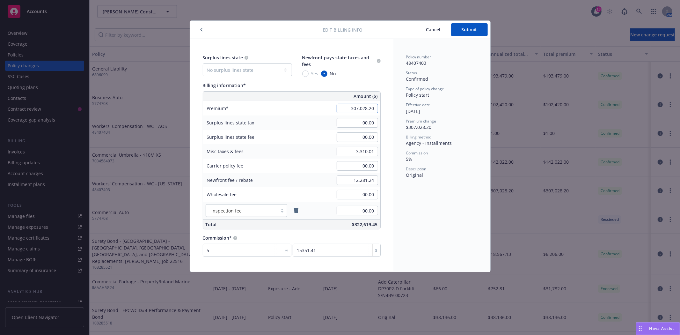
click at [371, 108] on input "307,028.20" at bounding box center [357, 109] width 41 height 10
drag, startPoint x: 374, startPoint y: 109, endPoint x: 366, endPoint y: 109, distance: 7.7
click at [366, 109] on input "307,028.20" at bounding box center [357, 109] width 41 height 10
type input "307,029.77"
type input "15351.49"
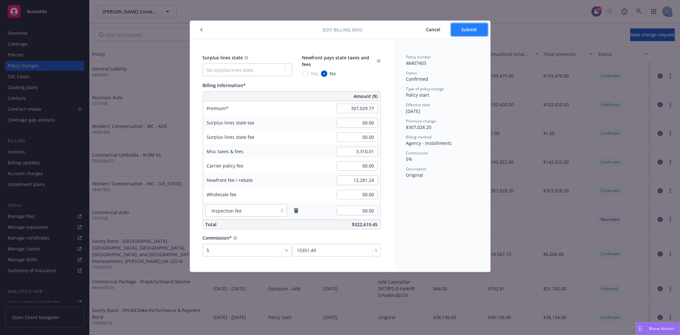
click at [467, 30] on span "Submit" at bounding box center [470, 29] width 16 height 6
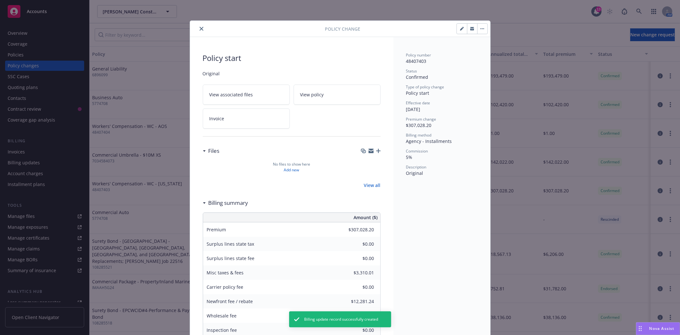
type input "$307,029.77"
click at [200, 28] on icon "close" at bounding box center [202, 29] width 4 height 4
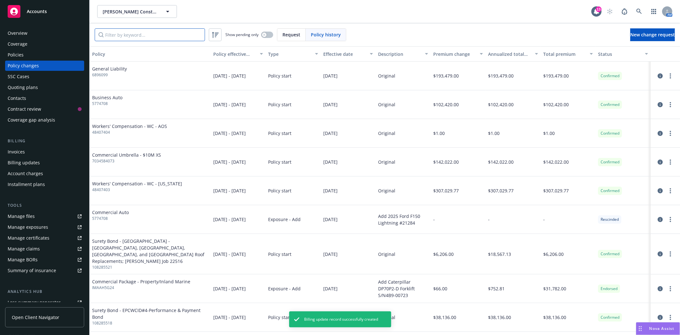
click at [119, 32] on input "Filter by keyword..." at bounding box center [150, 34] width 110 height 13
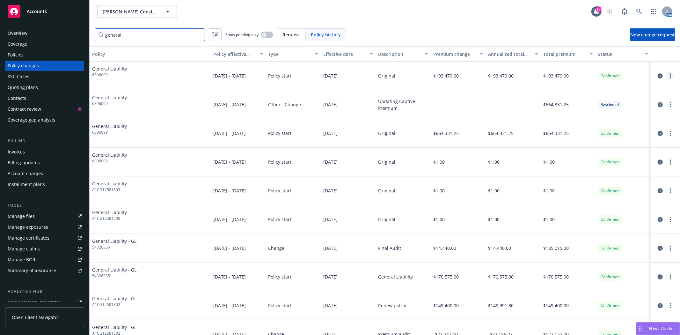
type input "general"
click at [670, 75] on icon "more" at bounding box center [670, 75] width 1 height 5
click at [624, 127] on link "Edit billing info" at bounding box center [614, 127] width 109 height 13
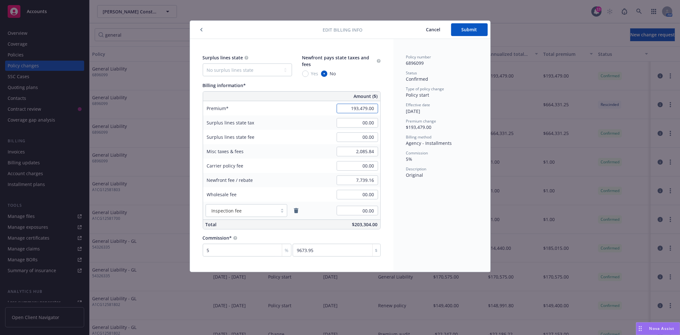
click at [367, 109] on input "193,479.00" at bounding box center [357, 109] width 41 height 10
type input "173,478.81"
type input "8673.94"
click at [459, 31] on button "Submit" at bounding box center [469, 29] width 37 height 13
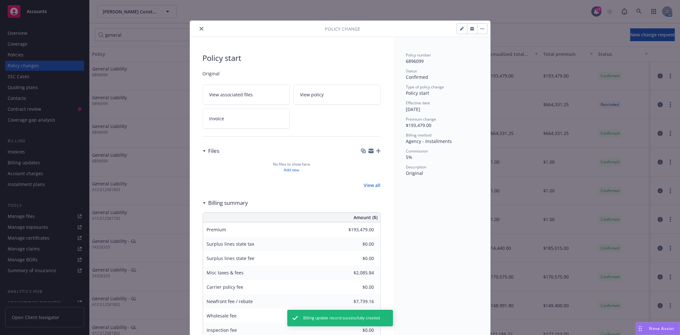
type input "$173,478.81"
click at [200, 27] on icon "close" at bounding box center [202, 29] width 4 height 4
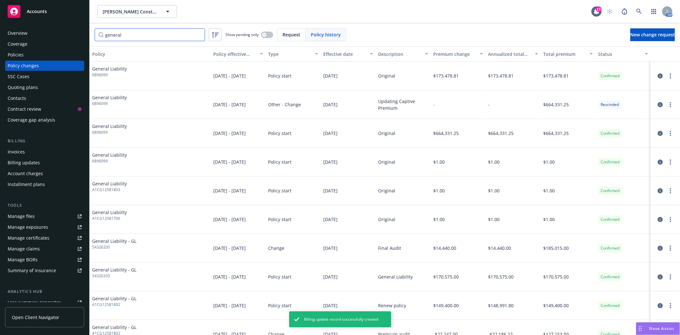
click at [120, 33] on input "general" at bounding box center [150, 34] width 110 height 13
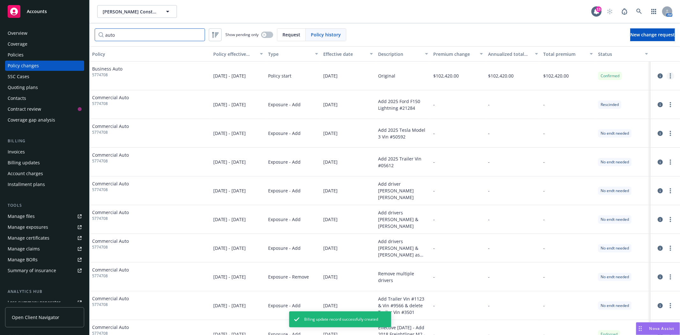
type input "auto"
click at [670, 77] on icon "more" at bounding box center [670, 75] width 1 height 5
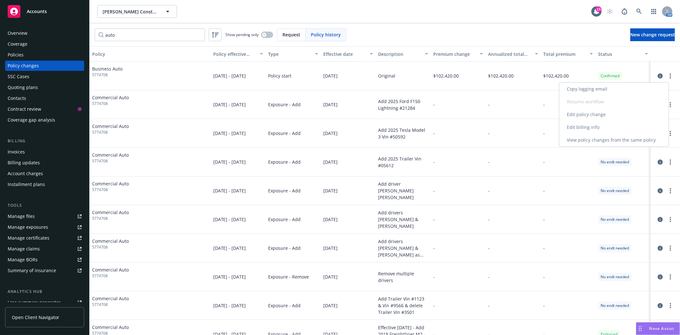
click at [618, 130] on link "Edit billing info" at bounding box center [614, 127] width 109 height 13
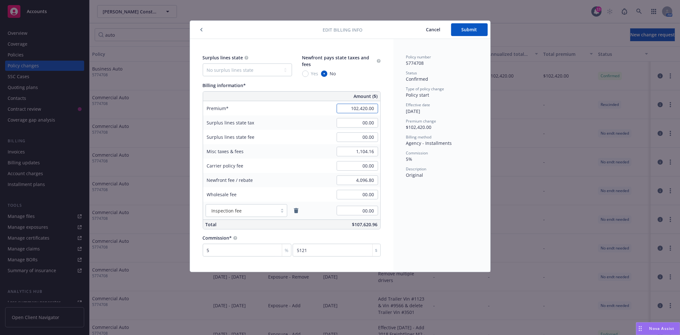
click at [361, 106] on input "102,420.00" at bounding box center [357, 109] width 41 height 10
type input "102,419.81"
type input "5120.99"
click at [453, 33] on button "Submit" at bounding box center [469, 29] width 37 height 13
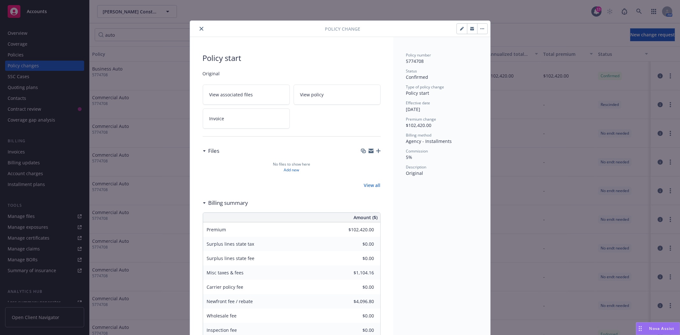
type input "$102,419.81"
click at [201, 30] on button "close" at bounding box center [202, 29] width 8 height 8
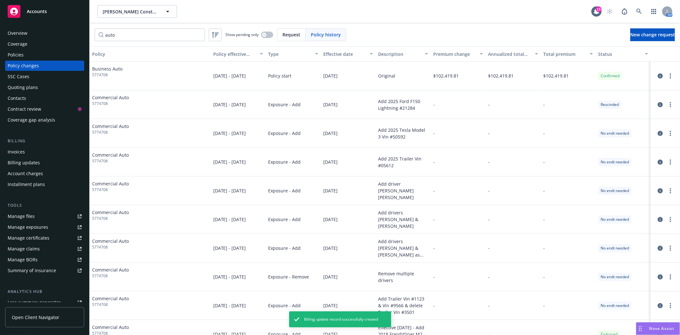
click at [31, 57] on div "Policies" at bounding box center [45, 55] width 74 height 10
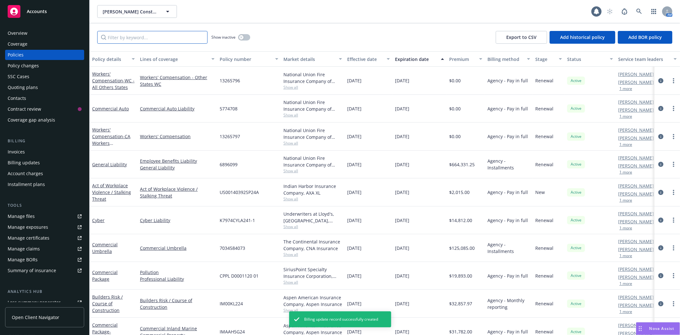
click at [133, 41] on input "Filter by keyword..." at bounding box center [152, 37] width 110 height 13
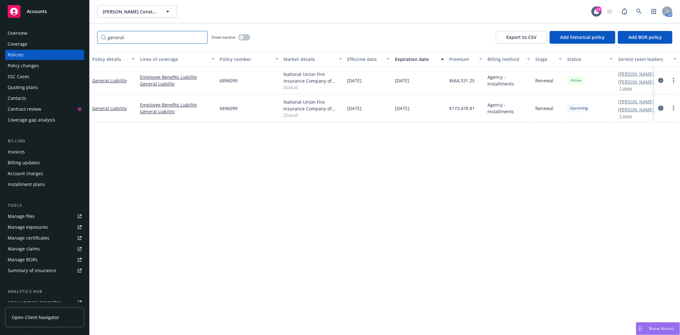
type input "general"
click at [661, 107] on icon "circleInformation" at bounding box center [661, 108] width 5 height 5
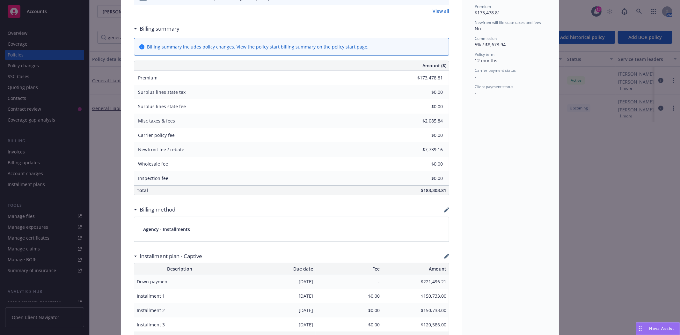
scroll to position [319, 0]
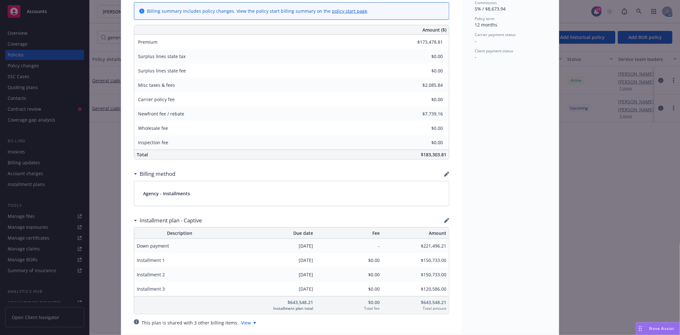
click at [442, 224] on div "Installment plan - Captive" at bounding box center [292, 220] width 316 height 13
click at [445, 221] on icon "button" at bounding box center [446, 220] width 5 height 5
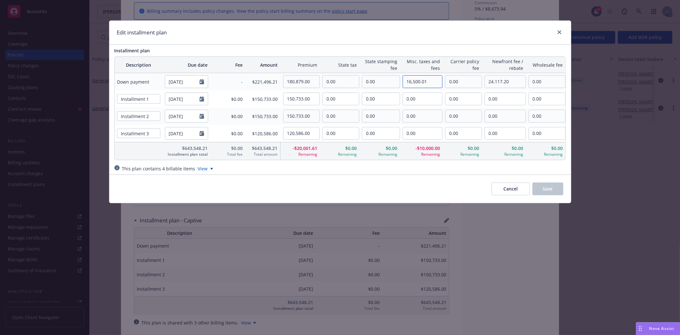
click at [407, 81] on input "16,500.01" at bounding box center [422, 82] width 39 height 12
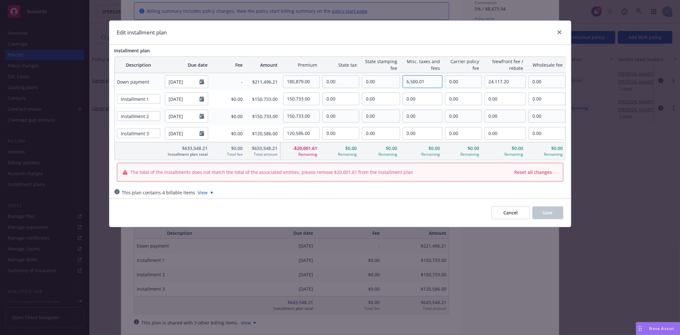
type input "6,500.01"
click at [301, 84] on input "180,879.00" at bounding box center [302, 82] width 36 height 12
type input "180,878.82"
click at [299, 98] on input "150,733.00" at bounding box center [302, 99] width 36 height 12
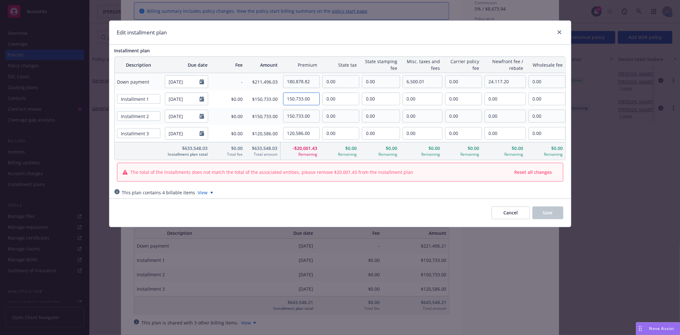
click at [299, 98] on input "150,733.00" at bounding box center [302, 99] width 36 height 12
type input "150,732.35"
click at [297, 110] on input "150,733.00" at bounding box center [302, 116] width 36 height 12
type input "150,732.35"
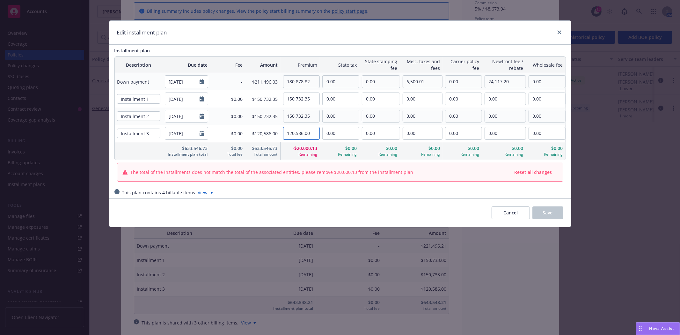
click at [298, 132] on input "120,586.00" at bounding box center [302, 133] width 36 height 12
type input "120,585.88"
click at [506, 217] on button "Cancel" at bounding box center [511, 212] width 38 height 13
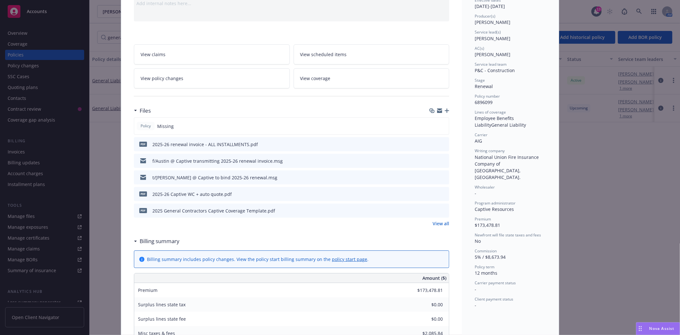
scroll to position [0, 0]
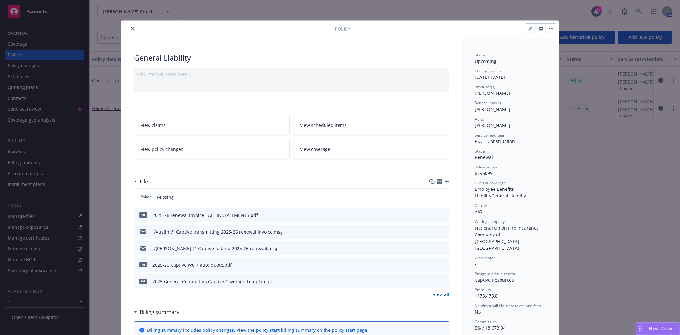
click at [131, 27] on icon "close" at bounding box center [133, 29] width 4 height 4
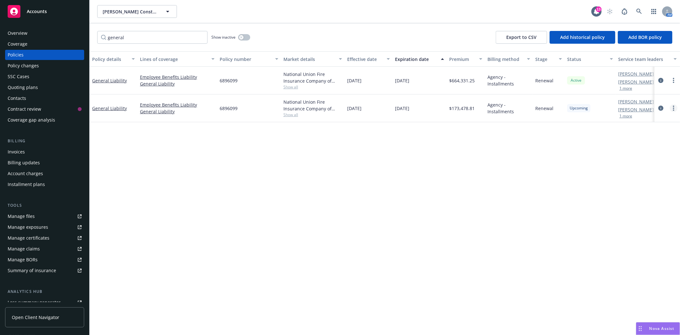
click at [674, 110] on circle "more" at bounding box center [673, 109] width 1 height 1
click at [661, 109] on icon "circleInformation" at bounding box center [661, 108] width 5 height 5
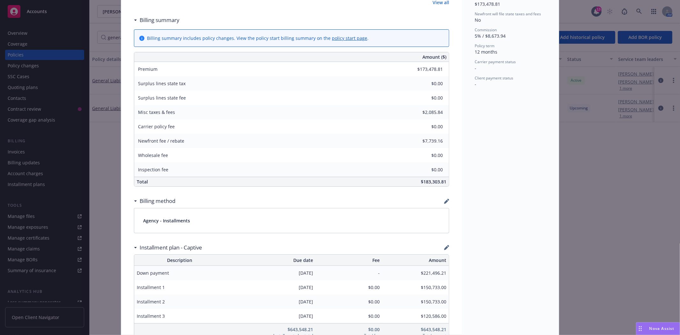
scroll to position [302, 0]
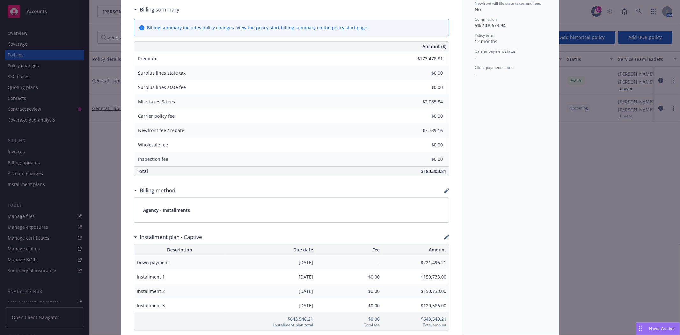
click at [337, 26] on link "policy start page" at bounding box center [349, 28] width 35 height 6
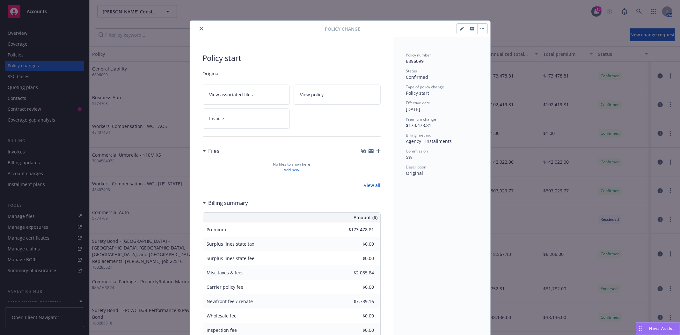
click at [200, 29] on icon "close" at bounding box center [202, 29] width 4 height 4
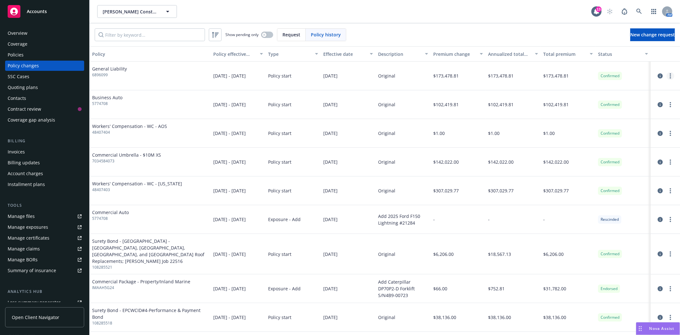
click at [667, 74] on link "more" at bounding box center [671, 76] width 8 height 8
click at [605, 127] on link "Edit billing info" at bounding box center [614, 127] width 109 height 13
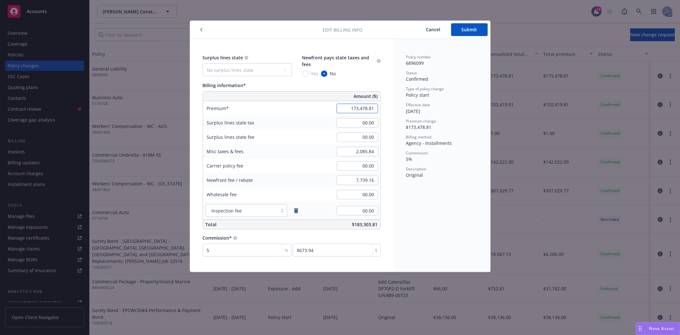
click at [355, 109] on input "173,478.81" at bounding box center [357, 109] width 41 height 10
type input "193,478.81"
type input "9673.94"
click at [464, 31] on span "Submit" at bounding box center [470, 29] width 16 height 6
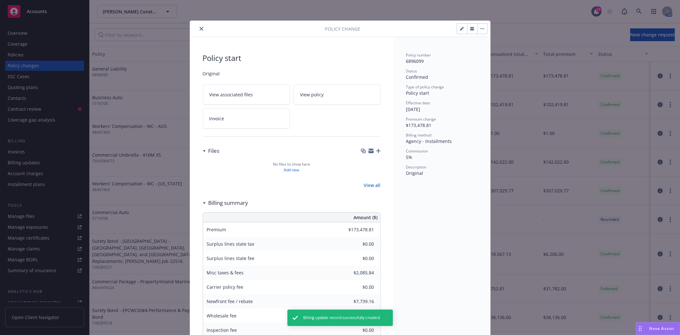
type input "$193,478.81"
click at [200, 29] on icon "close" at bounding box center [202, 29] width 4 height 4
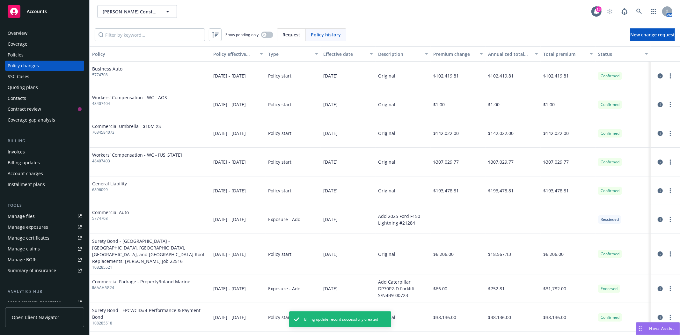
click at [33, 56] on div "Policies" at bounding box center [45, 55] width 74 height 10
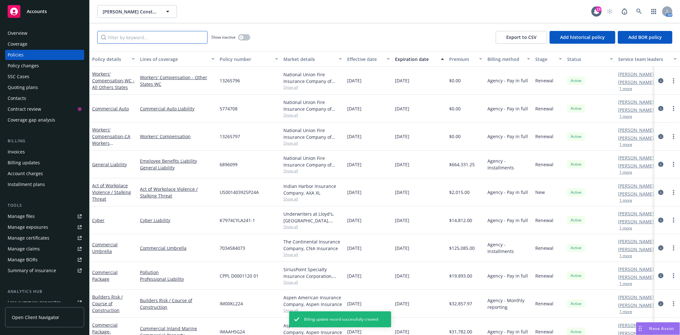
click at [145, 38] on input "Filter by keyword..." at bounding box center [152, 37] width 110 height 13
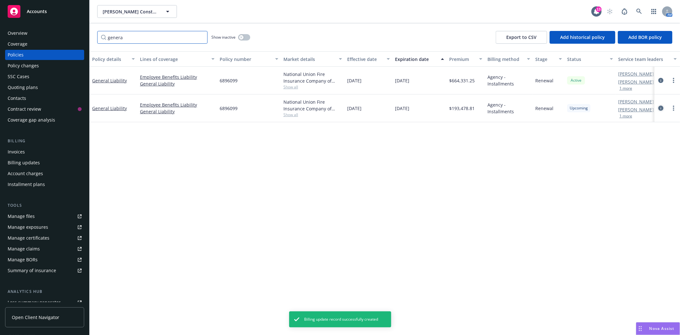
type input "genera"
click at [661, 110] on icon "circleInformation" at bounding box center [661, 108] width 5 height 5
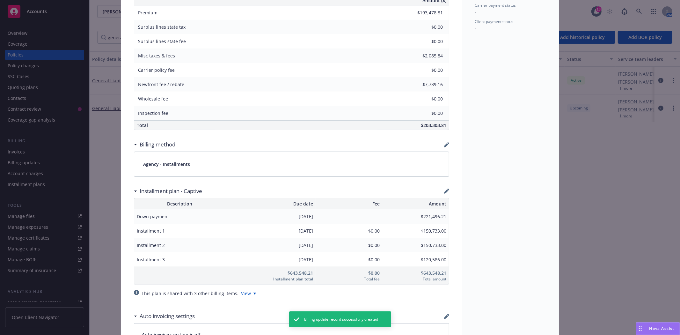
scroll to position [354, 0]
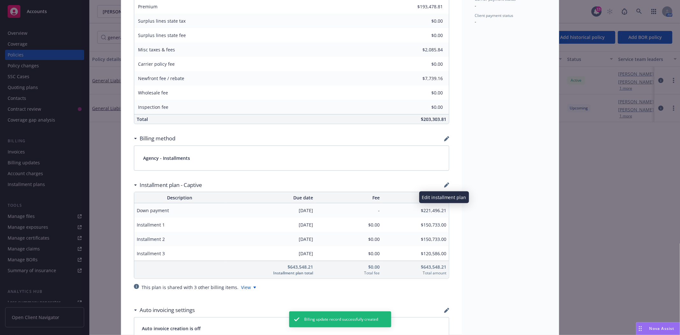
click at [445, 184] on icon "button" at bounding box center [446, 185] width 4 height 4
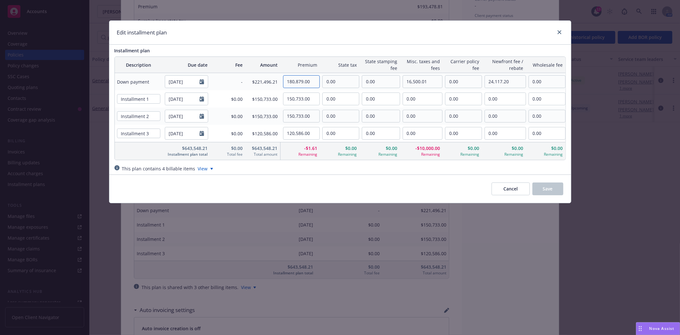
click at [304, 81] on input "180,879.00" at bounding box center [302, 82] width 36 height 12
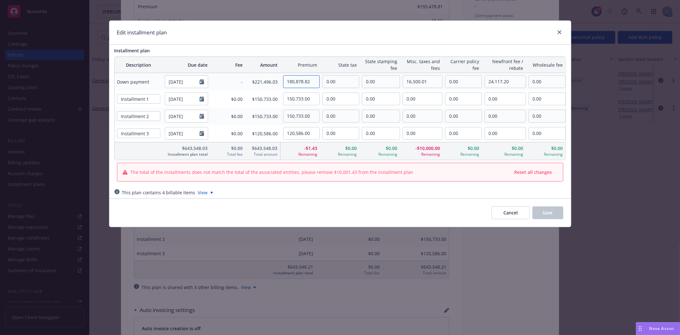
type input "180,878.82"
click at [304, 100] on input "150,733.00" at bounding box center [302, 99] width 36 height 12
type input "150,732.35"
click at [301, 115] on input "150,733.00" at bounding box center [302, 116] width 36 height 12
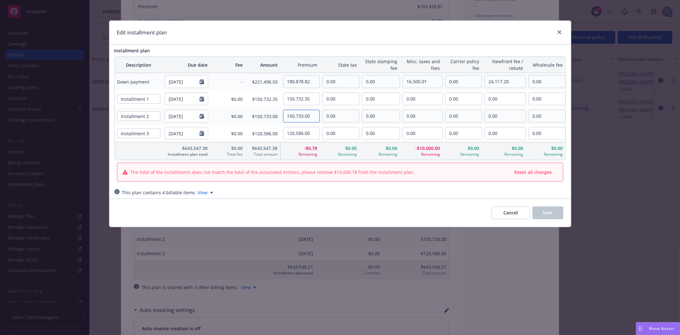
click at [301, 115] on input "150,733.00" at bounding box center [302, 116] width 36 height 12
type input "150,732.35"
click at [297, 133] on input "120,586.00" at bounding box center [302, 133] width 36 height 12
type input "120,585.88"
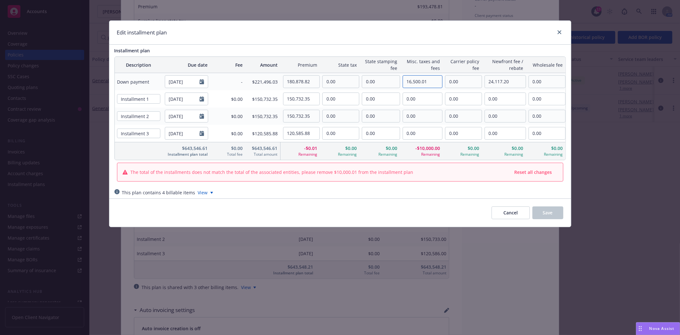
click at [417, 76] on input "16,500.01" at bounding box center [422, 82] width 39 height 12
click at [408, 82] on input "16,500.01" at bounding box center [422, 82] width 39 height 12
type input "6,500.01"
click at [314, 133] on input "120,585.88" at bounding box center [302, 133] width 36 height 12
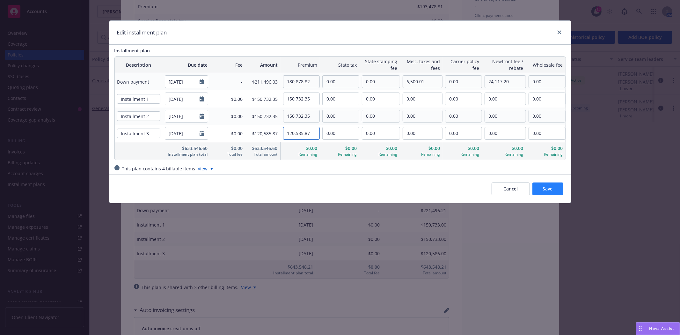
type input "120,585.87"
click at [545, 189] on span "Save" at bounding box center [548, 189] width 10 height 6
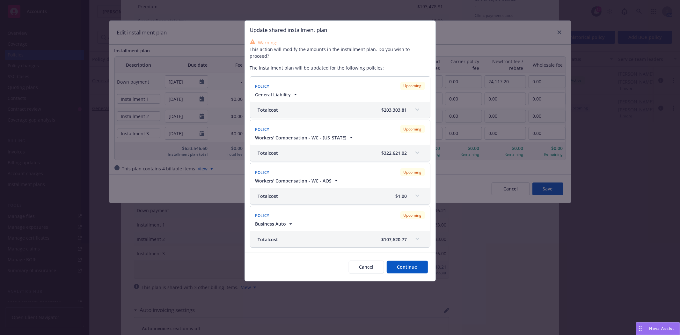
click at [405, 265] on button "Continue" at bounding box center [407, 267] width 41 height 13
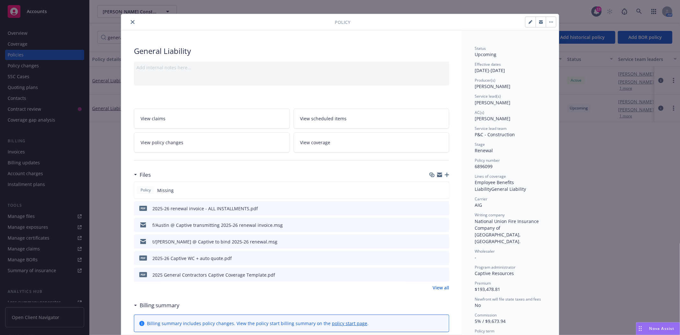
scroll to position [0, 0]
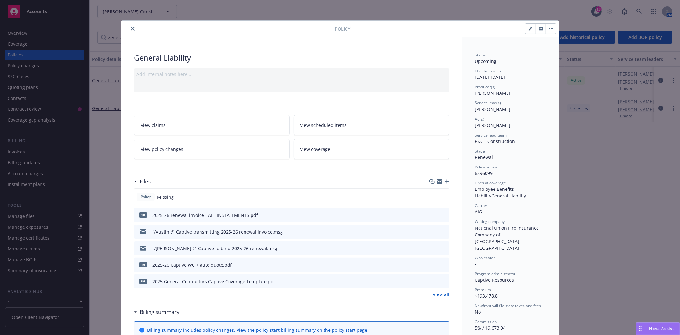
click at [131, 29] on icon "close" at bounding box center [133, 29] width 4 height 4
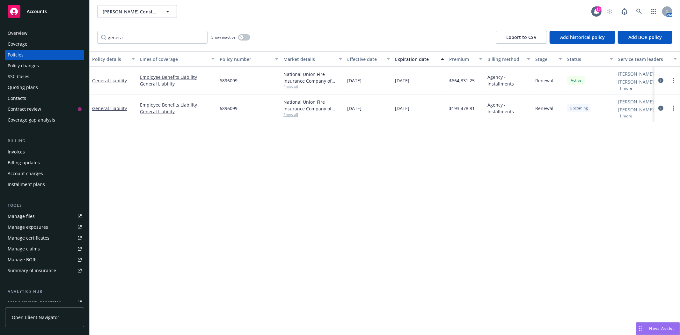
click at [27, 151] on div "Invoices" at bounding box center [45, 152] width 74 height 10
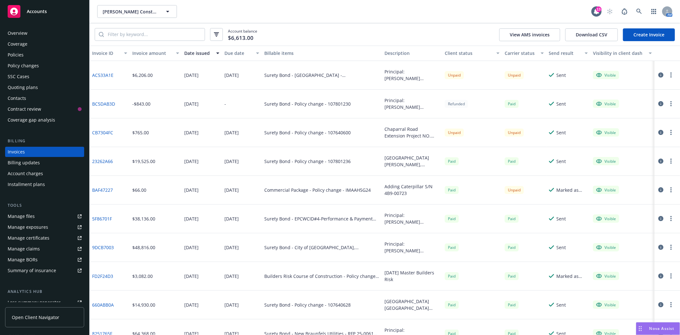
click at [25, 58] on div "Policies" at bounding box center [45, 55] width 74 height 10
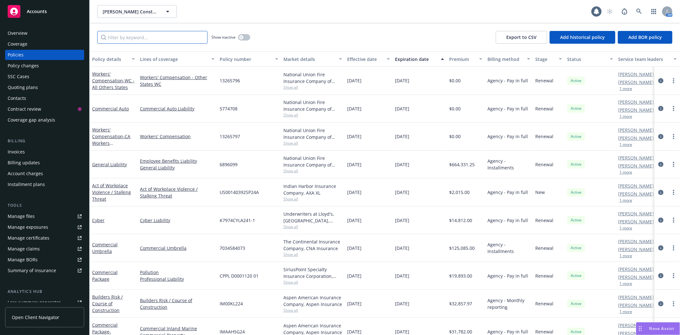
click at [122, 33] on input "Filter by keyword..." at bounding box center [152, 37] width 110 height 13
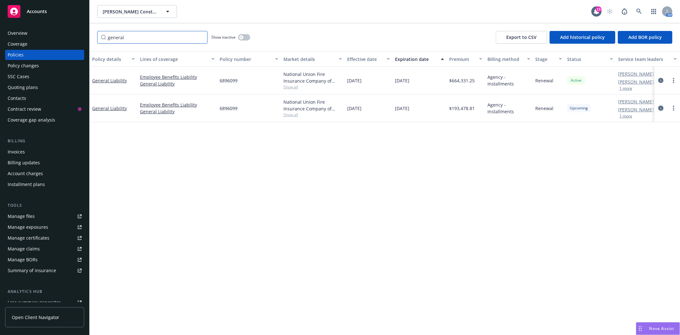
type input "general"
click at [659, 108] on icon "circleInformation" at bounding box center [661, 108] width 5 height 5
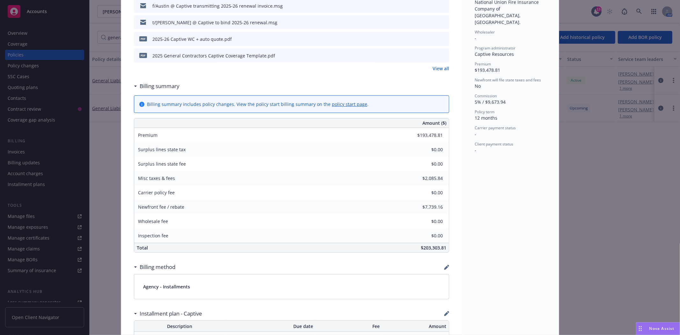
scroll to position [338, 0]
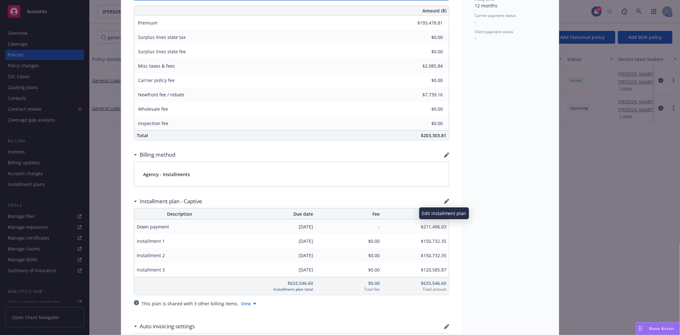
click at [447, 204] on icon "button" at bounding box center [446, 201] width 5 height 5
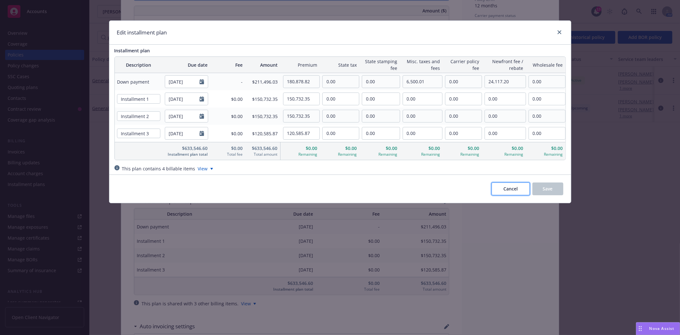
click at [498, 191] on button "Cancel" at bounding box center [511, 188] width 38 height 13
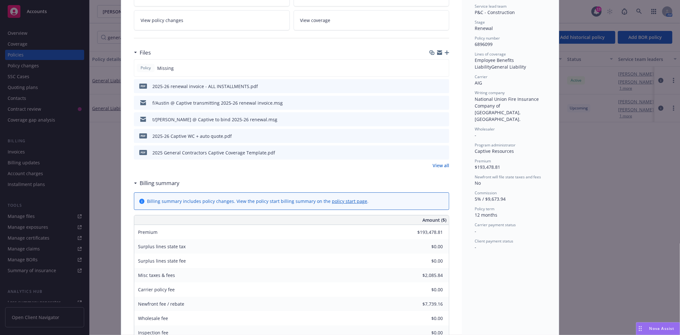
scroll to position [0, 0]
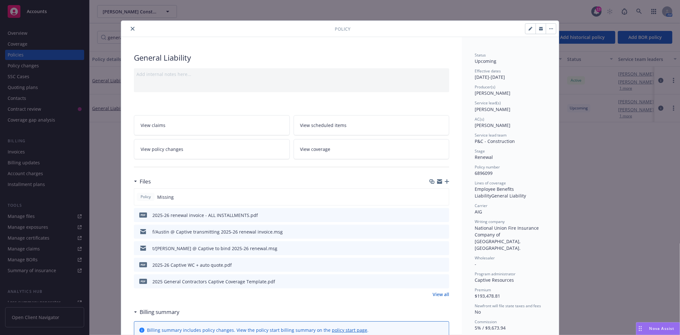
click at [131, 29] on icon "close" at bounding box center [133, 29] width 4 height 4
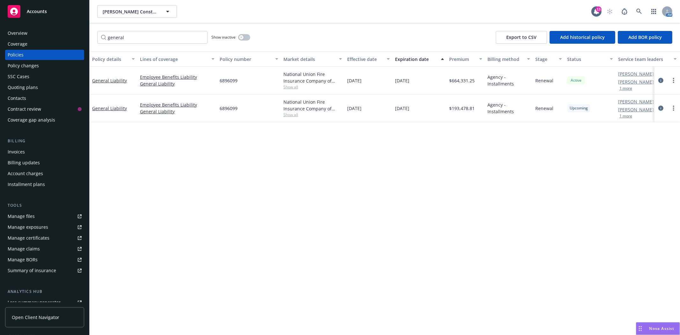
click at [29, 150] on div "Invoices" at bounding box center [45, 152] width 74 height 10
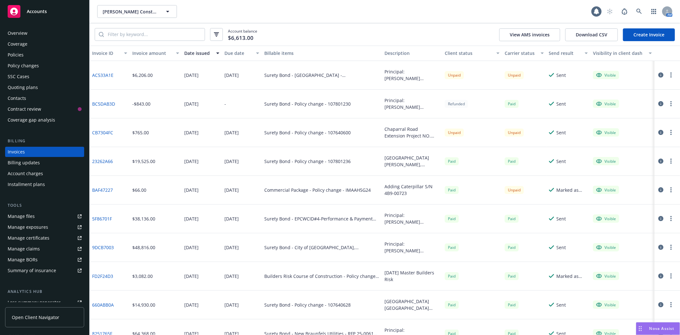
click at [646, 35] on link "Create Invoice" at bounding box center [649, 34] width 52 height 13
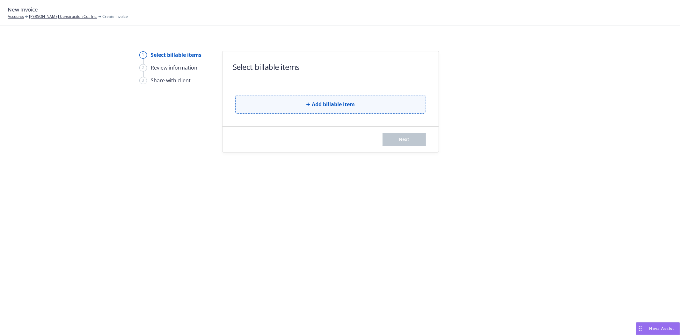
click at [355, 102] on button "Add billable item" at bounding box center [330, 104] width 191 height 19
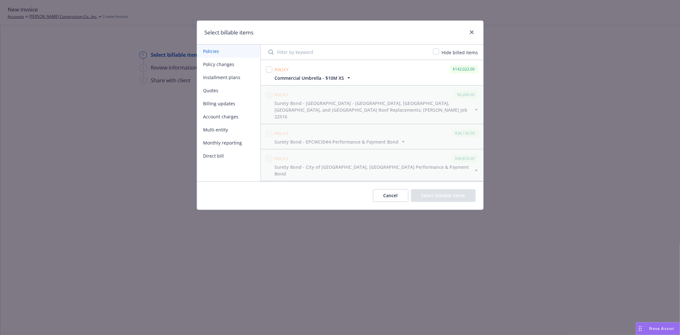
click at [234, 81] on button "Installment plans" at bounding box center [228, 77] width 63 height 13
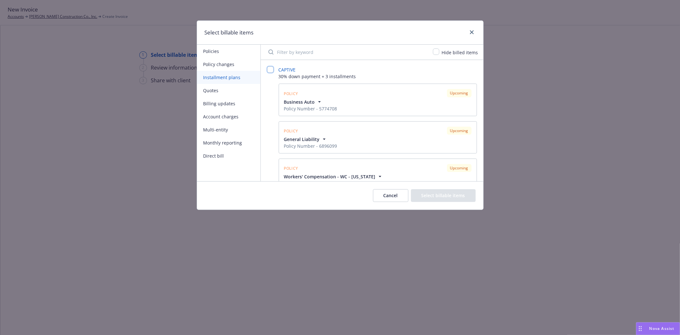
click at [269, 69] on input "checkbox" at bounding box center [270, 69] width 6 height 6
checkbox input "false"
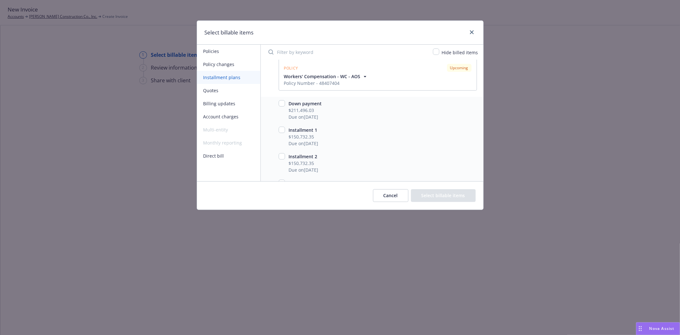
scroll to position [160, 0]
click at [284, 83] on input "checkbox" at bounding box center [282, 81] width 6 height 6
checkbox input "true"
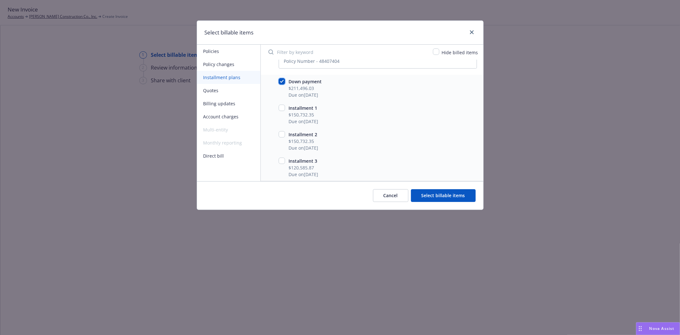
click at [283, 80] on input "checkbox" at bounding box center [282, 81] width 6 height 6
checkbox input "false"
click at [387, 192] on button "Cancel" at bounding box center [390, 195] width 35 height 13
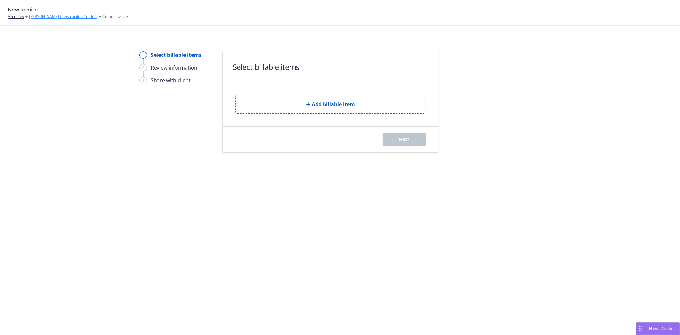
click at [45, 16] on link "[PERSON_NAME] Construction Co., Inc." at bounding box center [63, 17] width 68 height 6
